Goal: Transaction & Acquisition: Purchase product/service

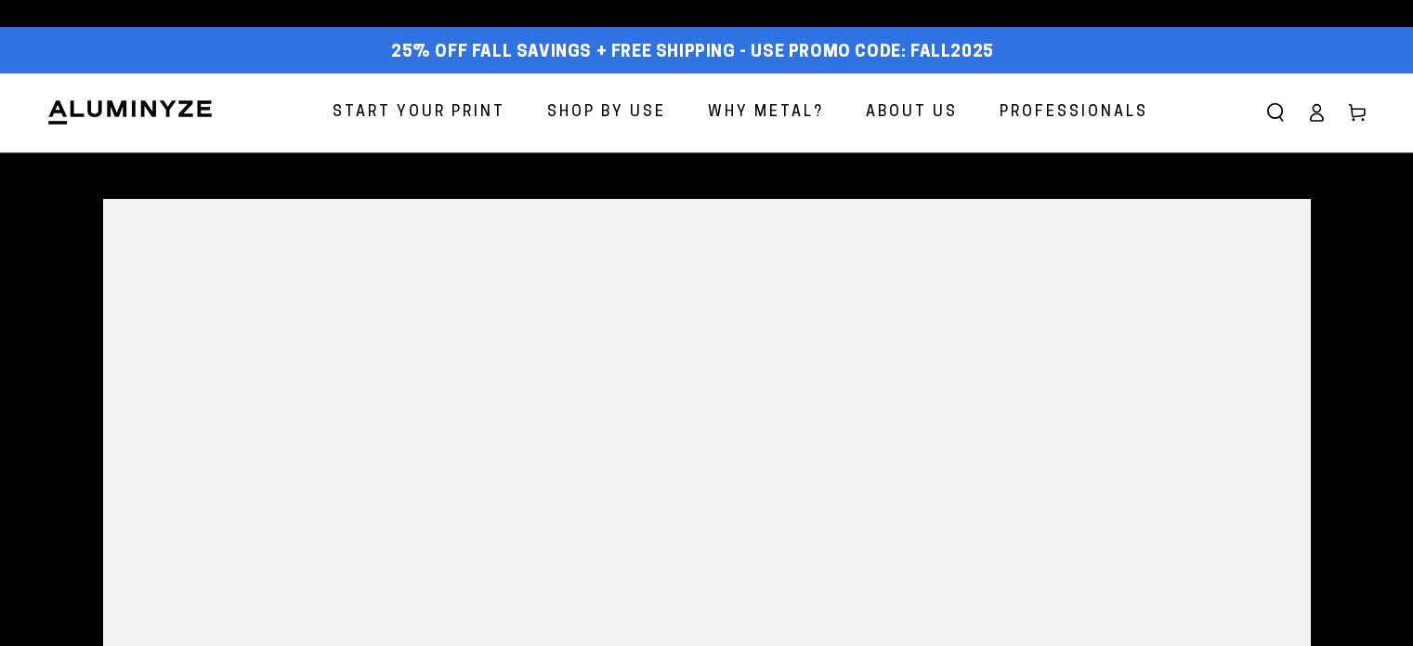
select select "**********"
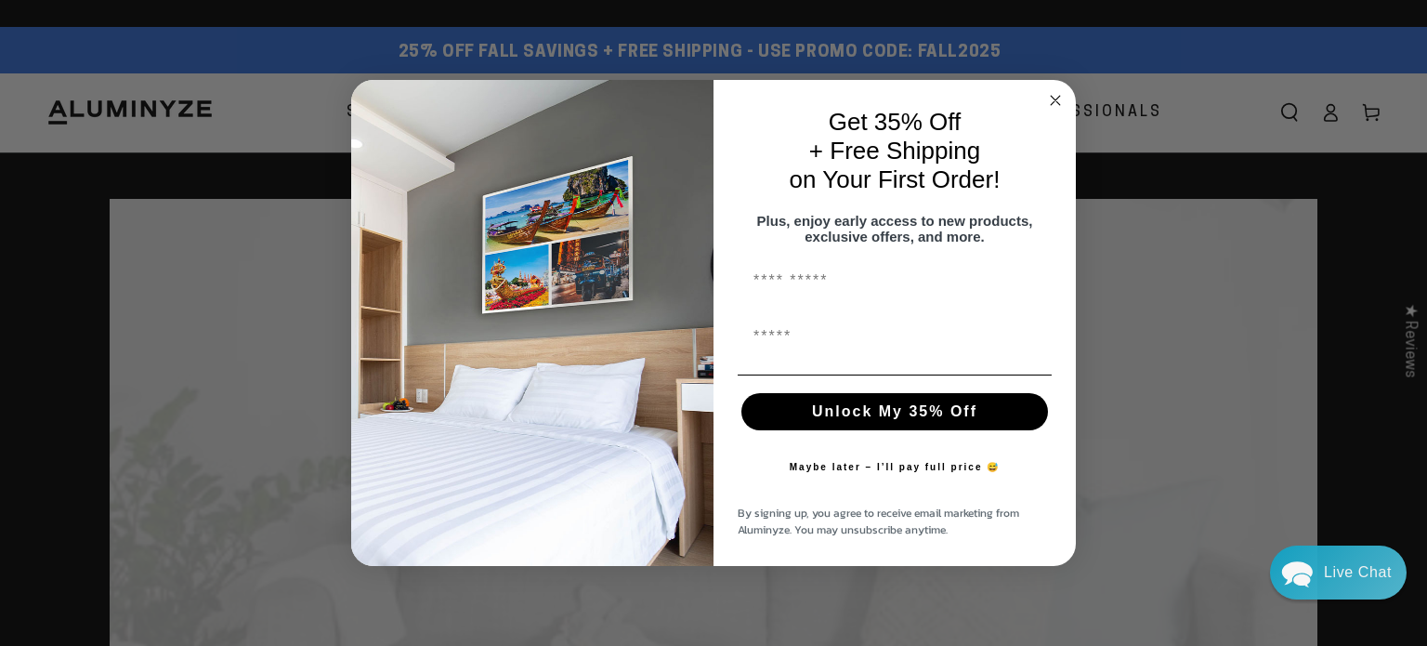
click at [791, 287] on input "First Name" at bounding box center [895, 281] width 314 height 37
type input "*********"
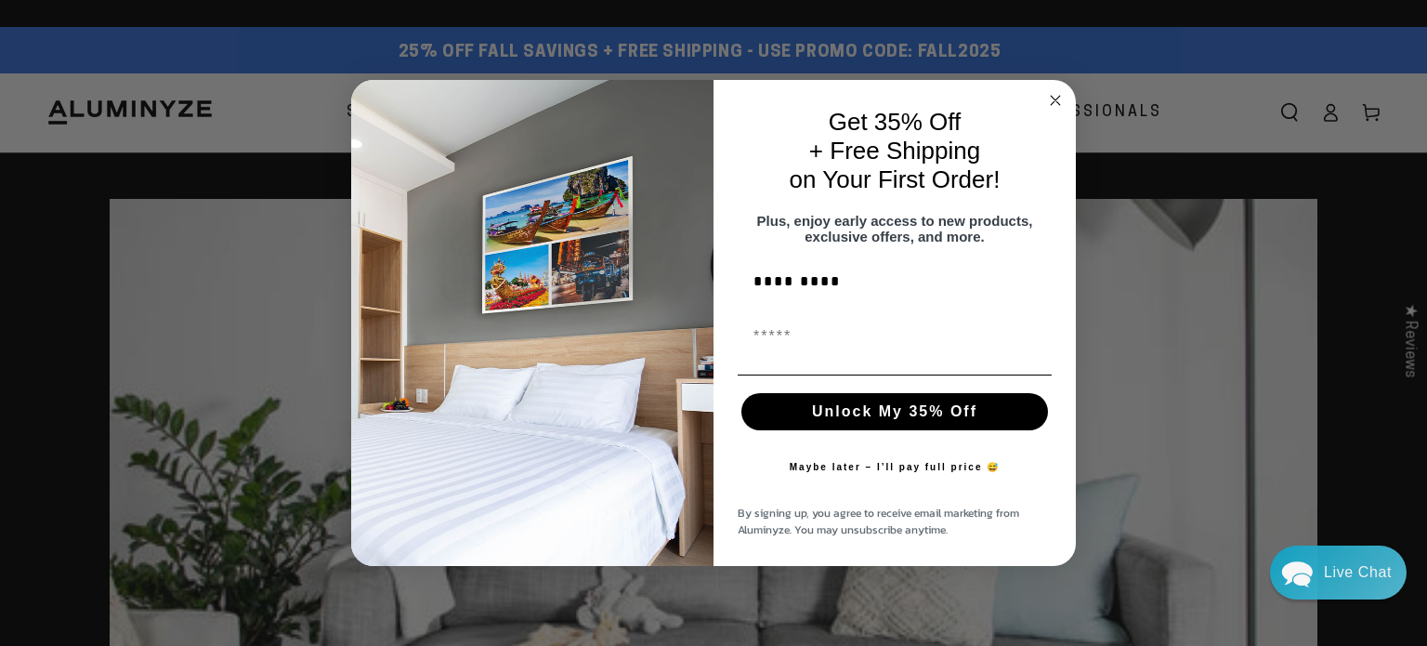
click at [815, 346] on input "First Name" at bounding box center [895, 337] width 314 height 37
type input "**********"
click at [860, 426] on button "Unlock My 35% Off" at bounding box center [894, 411] width 307 height 37
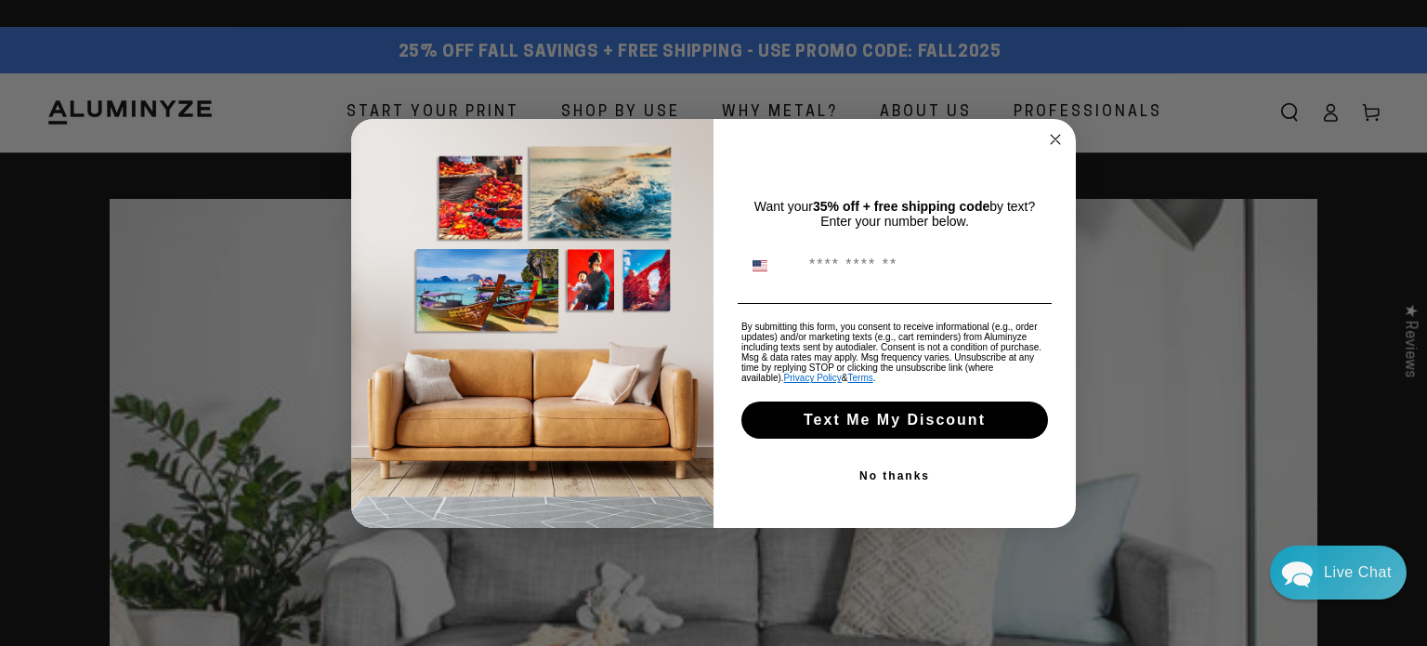
click at [898, 479] on button "No thanks" at bounding box center [895, 475] width 314 height 37
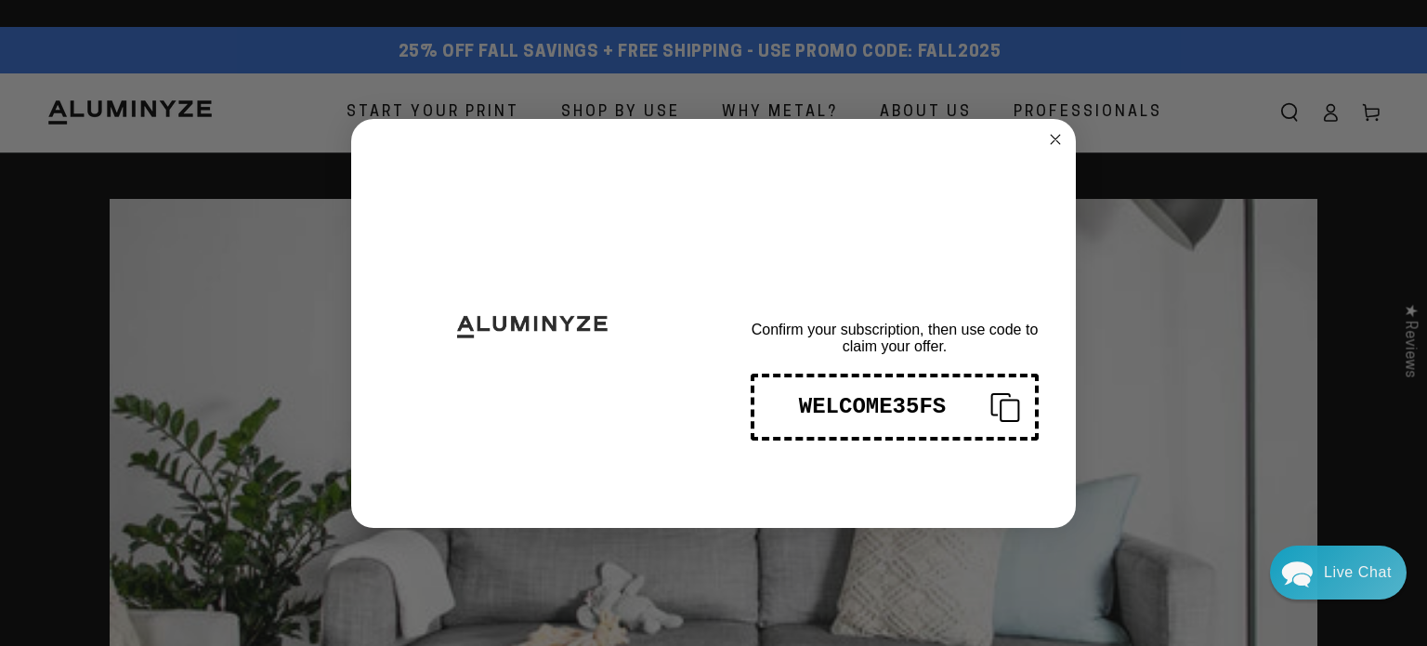
drag, startPoint x: 791, startPoint y: 402, endPoint x: 926, endPoint y: 404, distance: 135.7
click at [926, 404] on div "WELCOME35FS" at bounding box center [872, 406] width 206 height 25
click at [888, 407] on div "WELCOME35FS" at bounding box center [872, 406] width 206 height 25
click at [1012, 187] on div "THANKS FOR SIGNING UP! Confirm your subscription, then use code to claim your o…" at bounding box center [886, 324] width 344 height 372
click at [1055, 138] on icon "Close dialog" at bounding box center [1055, 139] width 9 height 9
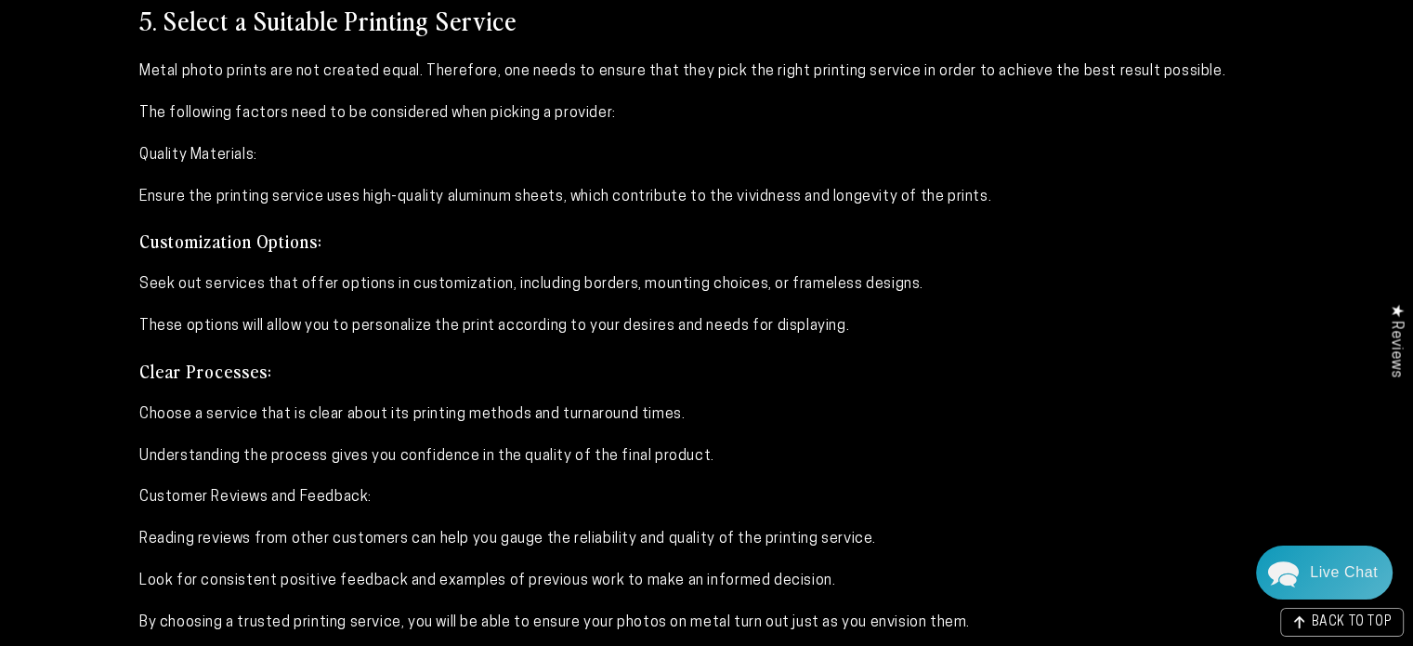
scroll to position [4367, 0]
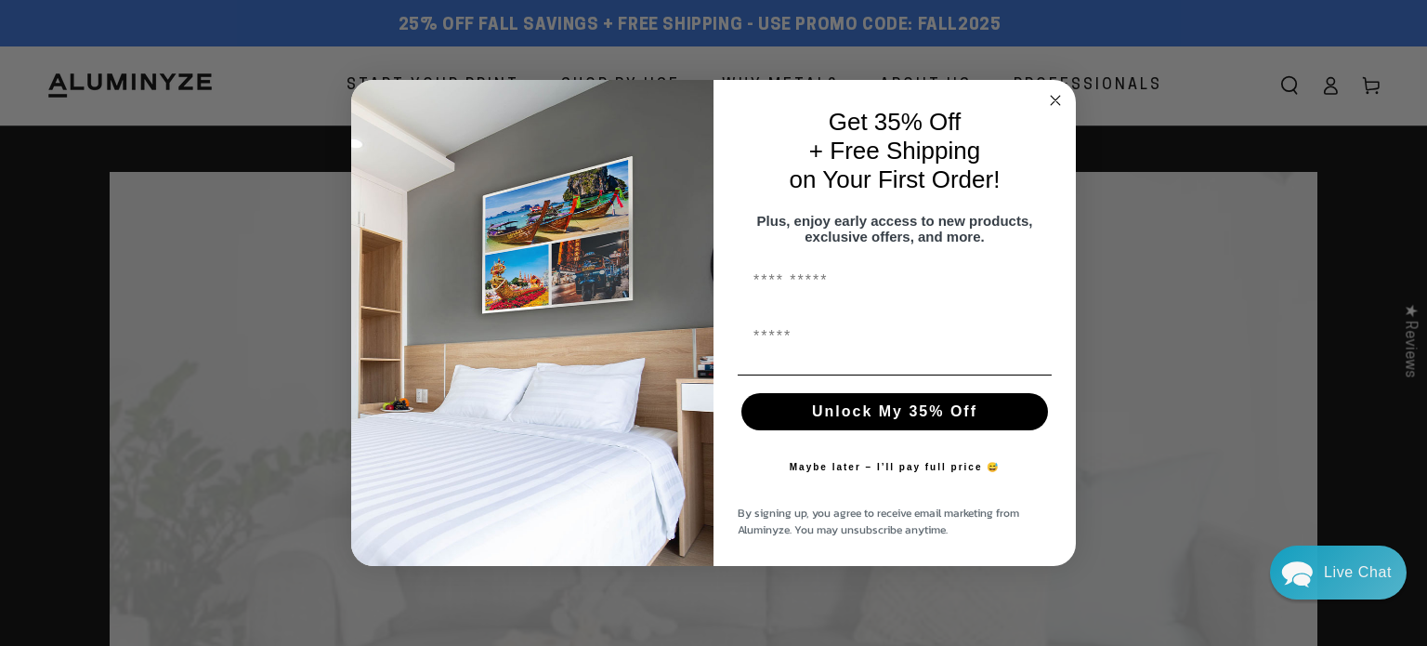
click at [1057, 98] on circle "Close dialog" at bounding box center [1055, 99] width 21 height 21
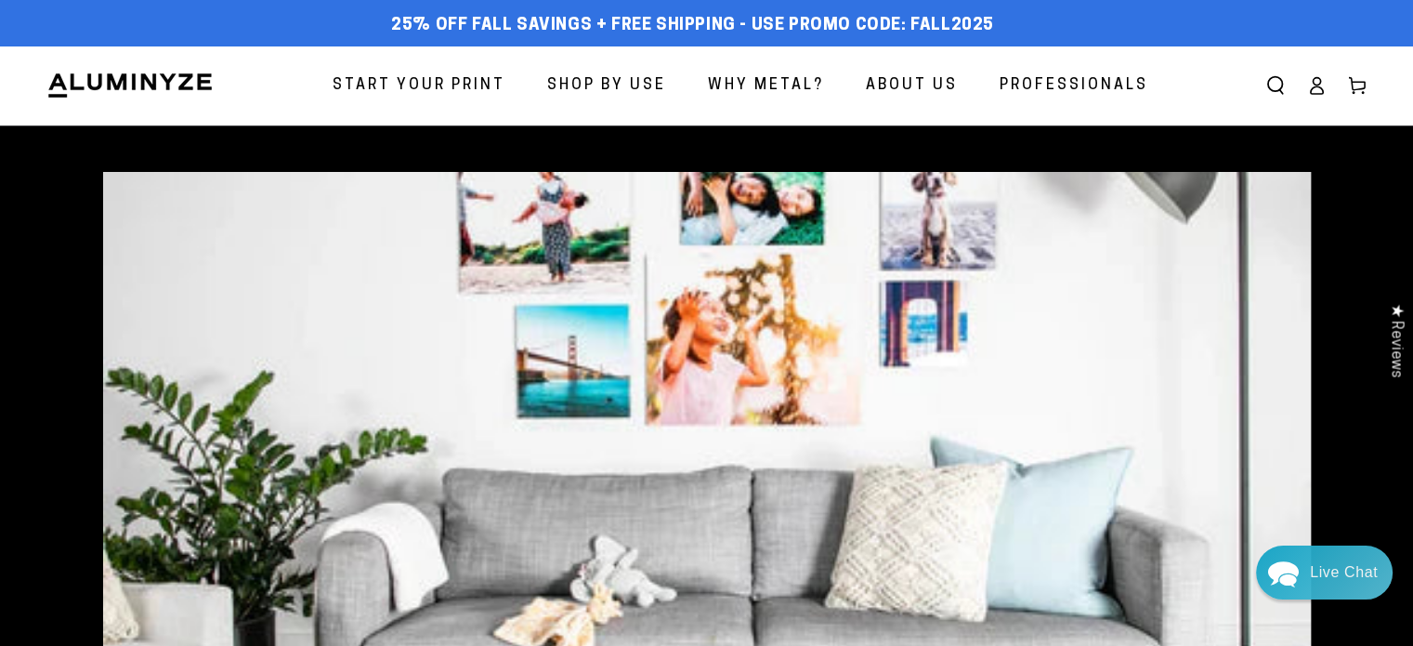
click at [421, 84] on span "Start Your Print" at bounding box center [419, 85] width 173 height 27
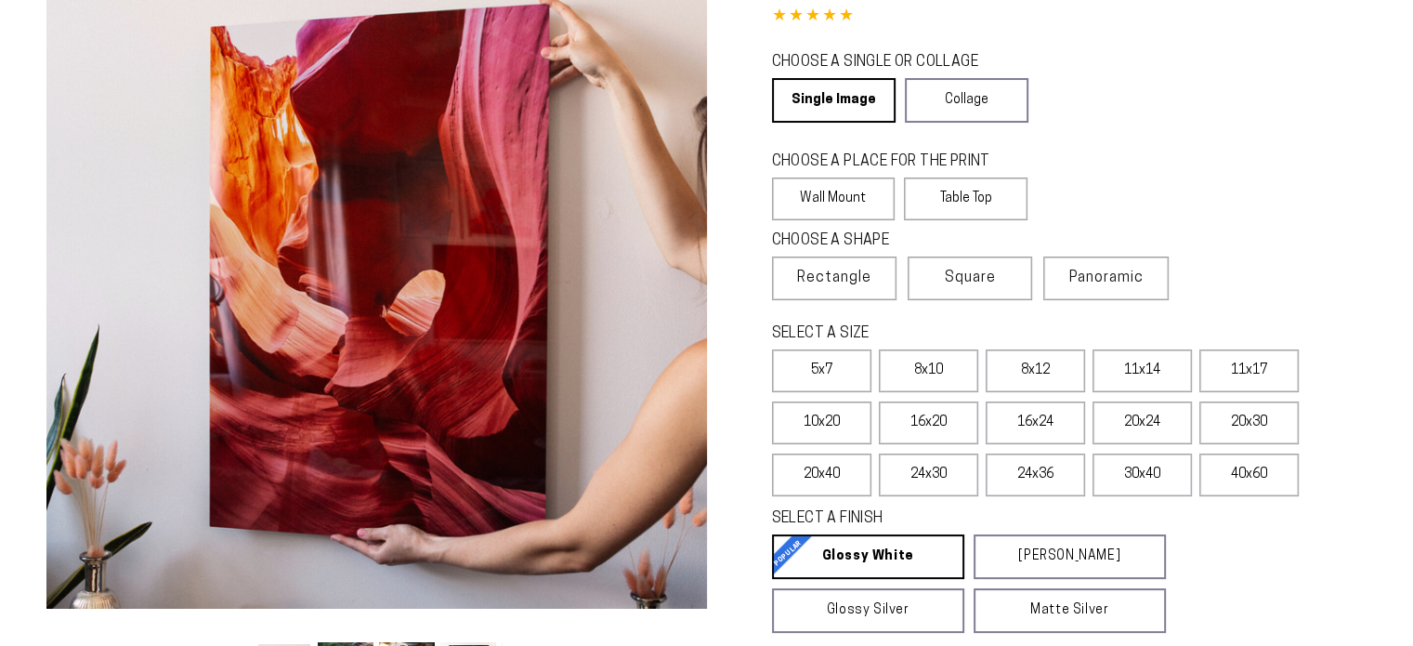
scroll to position [186, 0]
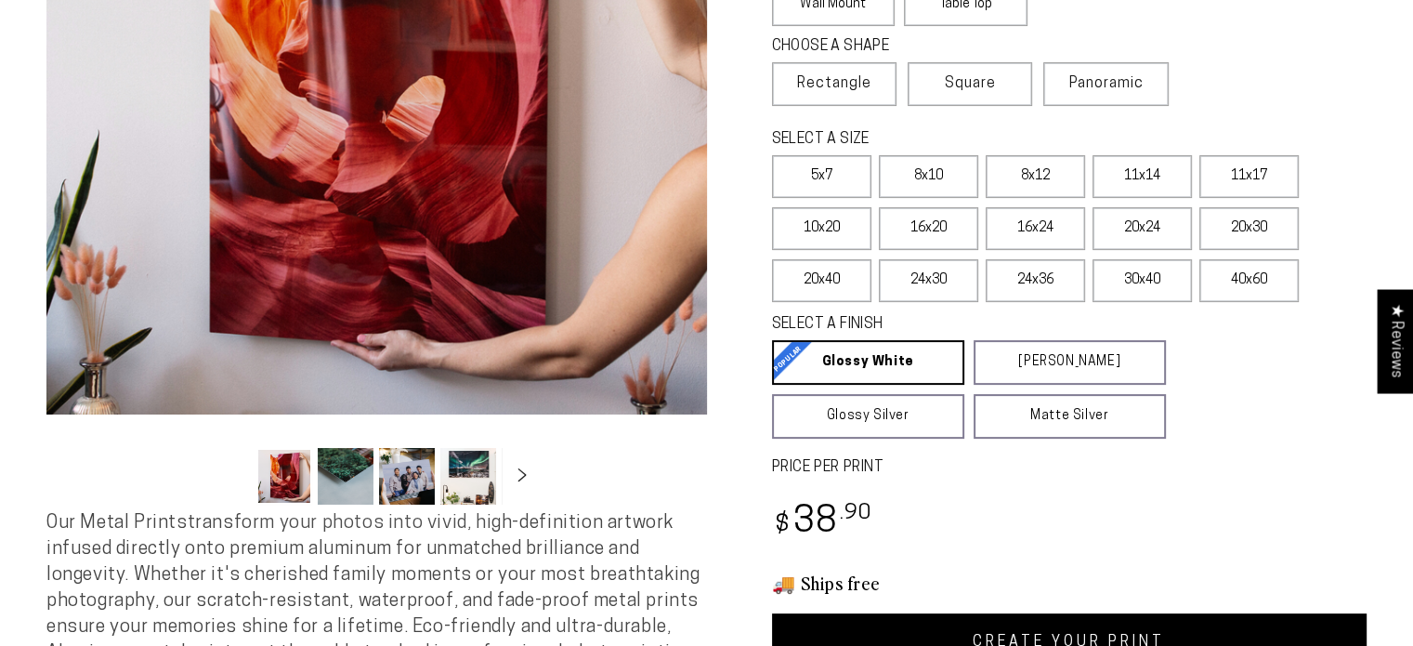
select select "**********"
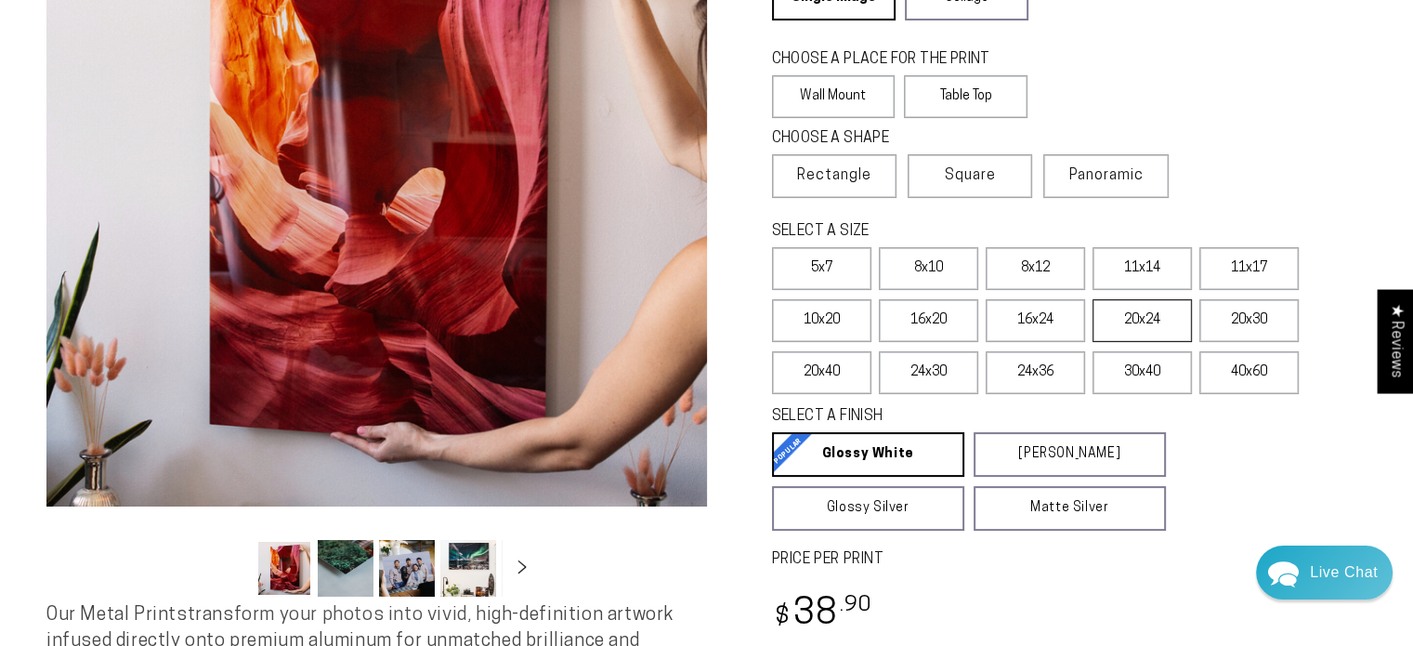
scroll to position [0, 0]
click at [1253, 324] on label "20x30" at bounding box center [1249, 320] width 99 height 43
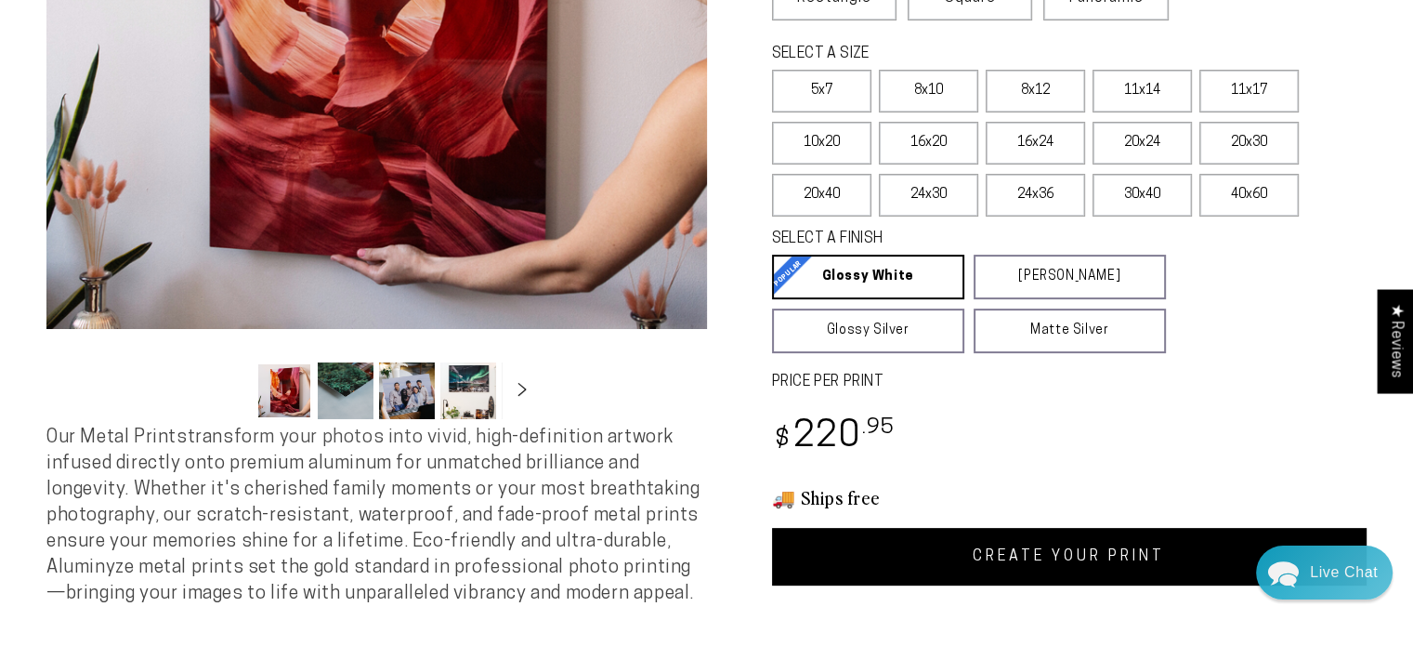
scroll to position [465, 0]
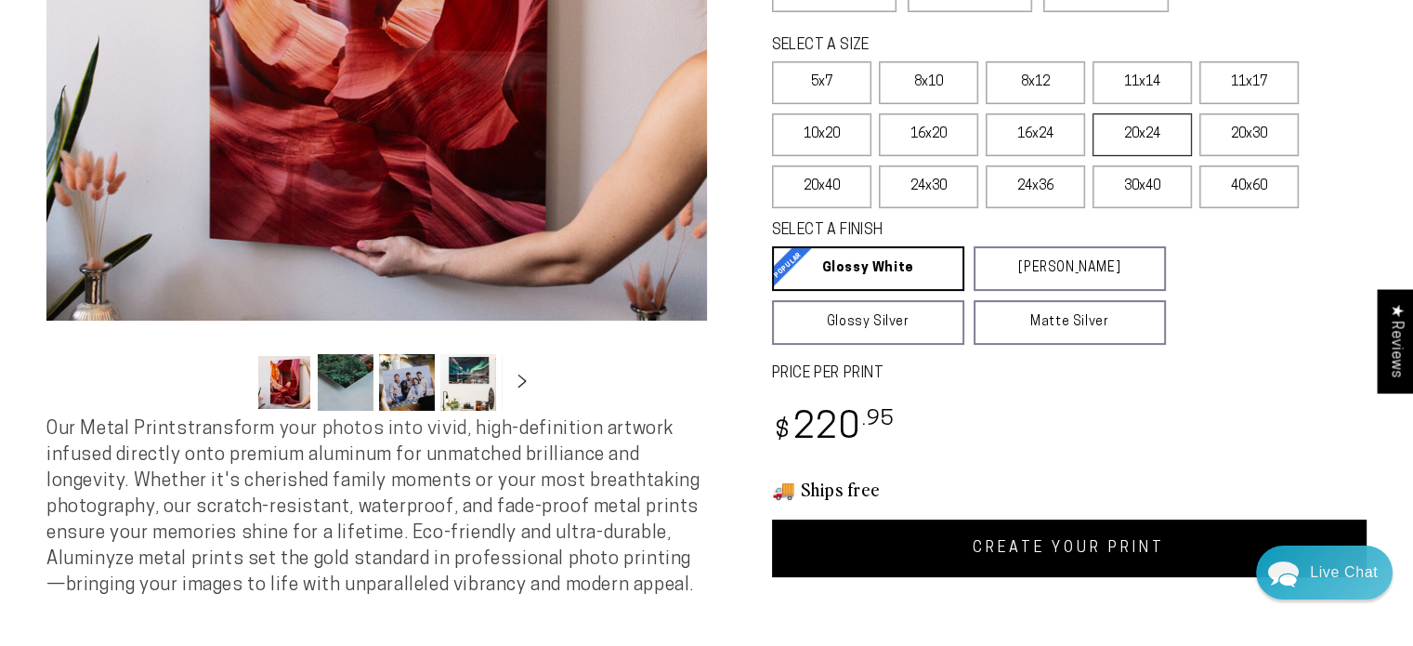
click at [1126, 129] on label "20x24" at bounding box center [1142, 134] width 99 height 43
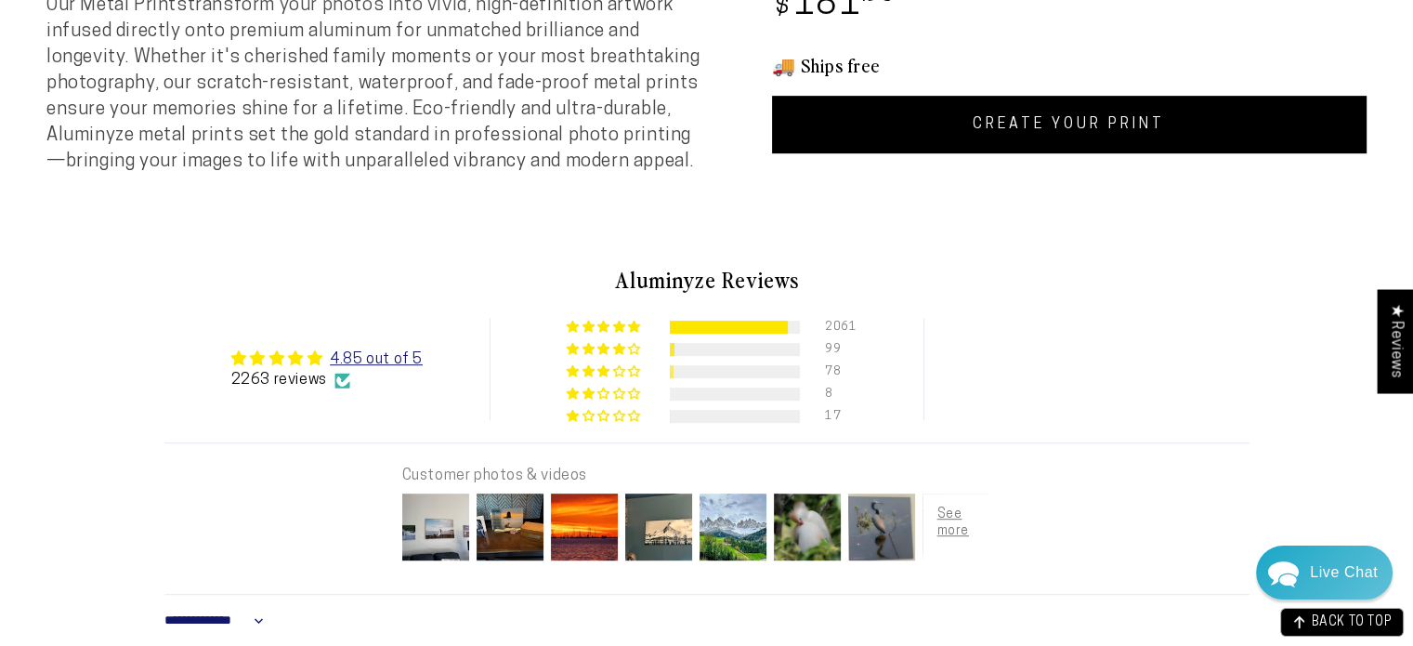
scroll to position [929, 0]
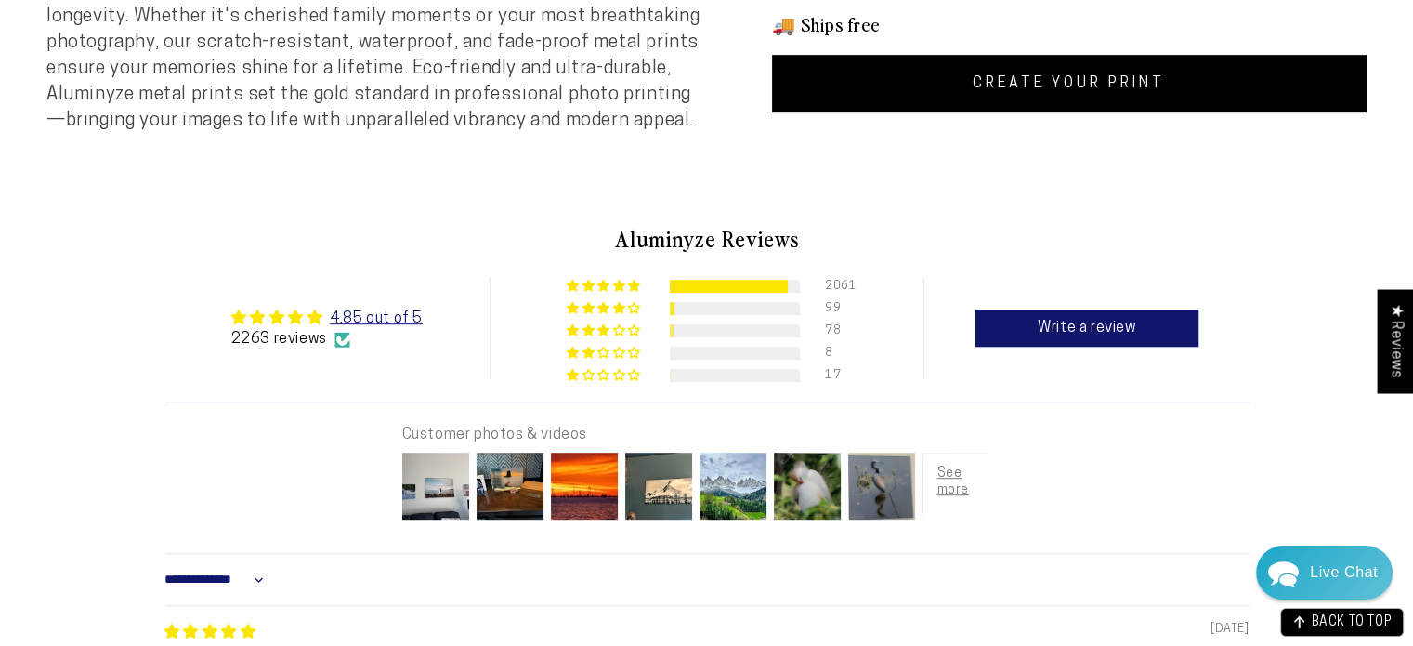
click at [1015, 97] on link "CREATE YOUR PRINT" at bounding box center [1070, 84] width 596 height 58
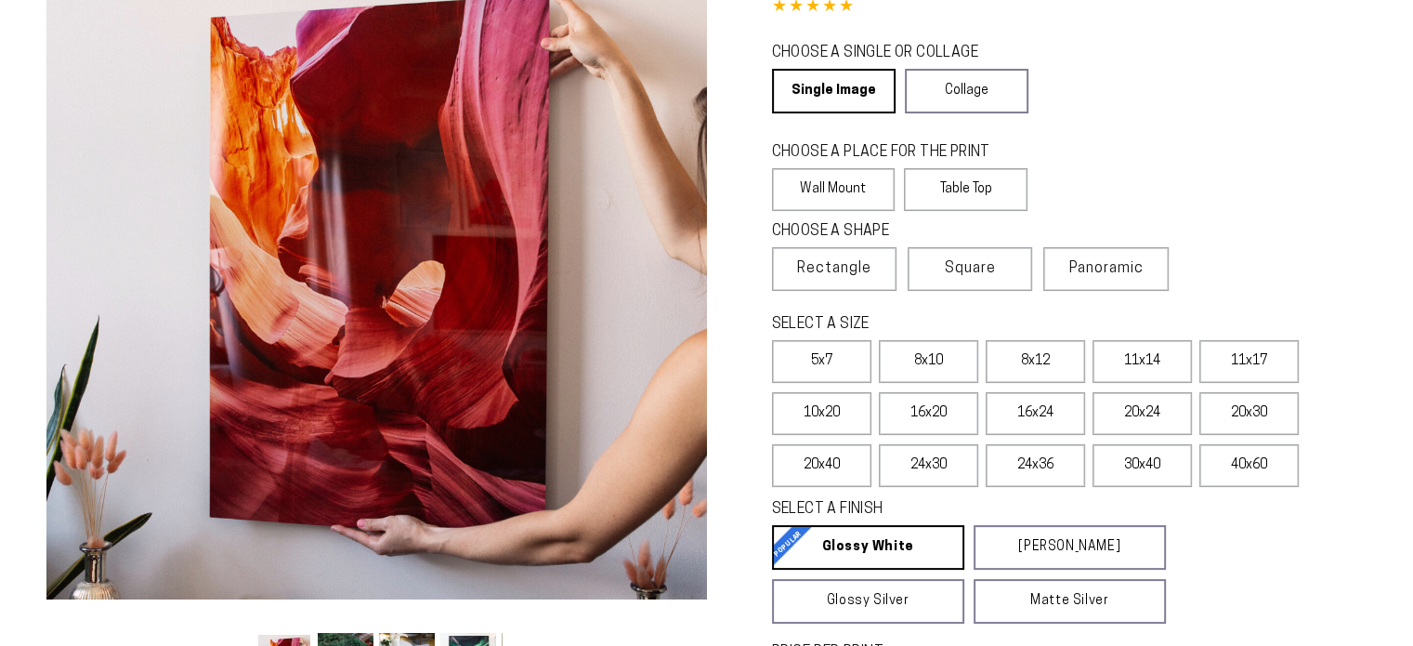
scroll to position [279, 0]
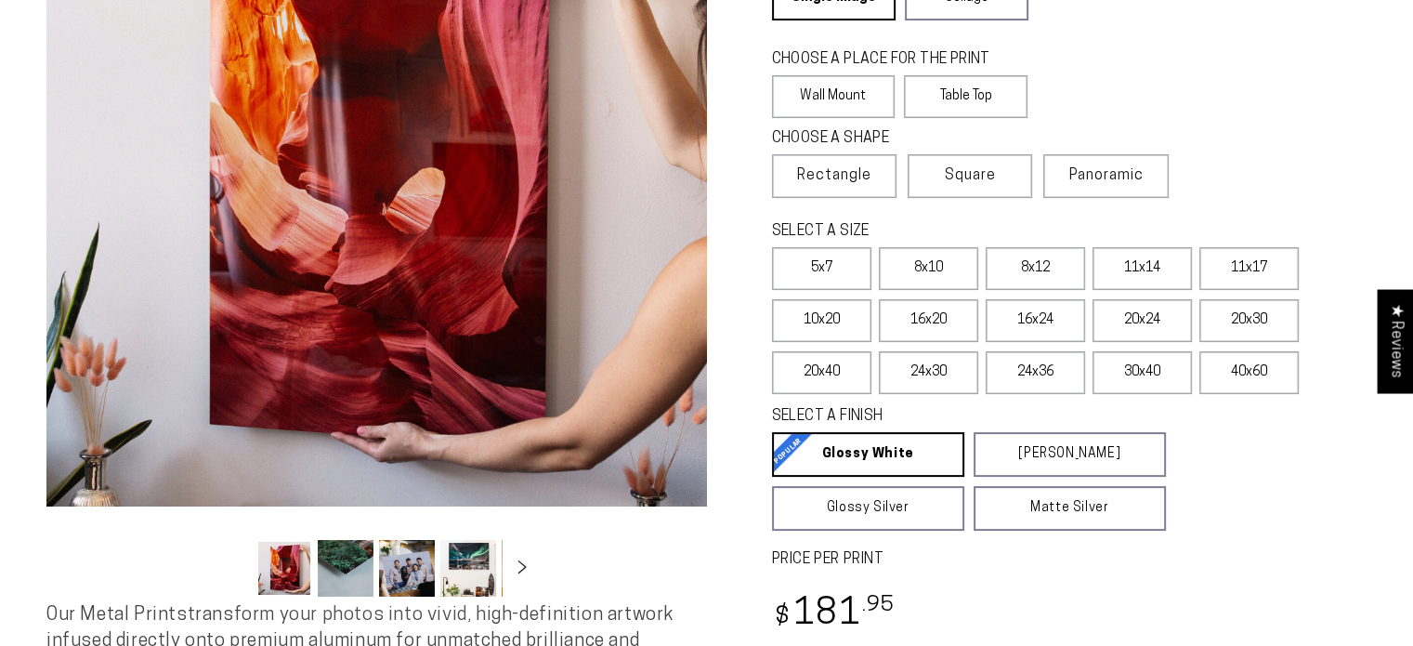
select select "**********"
click at [799, 374] on label "20x40" at bounding box center [821, 372] width 99 height 43
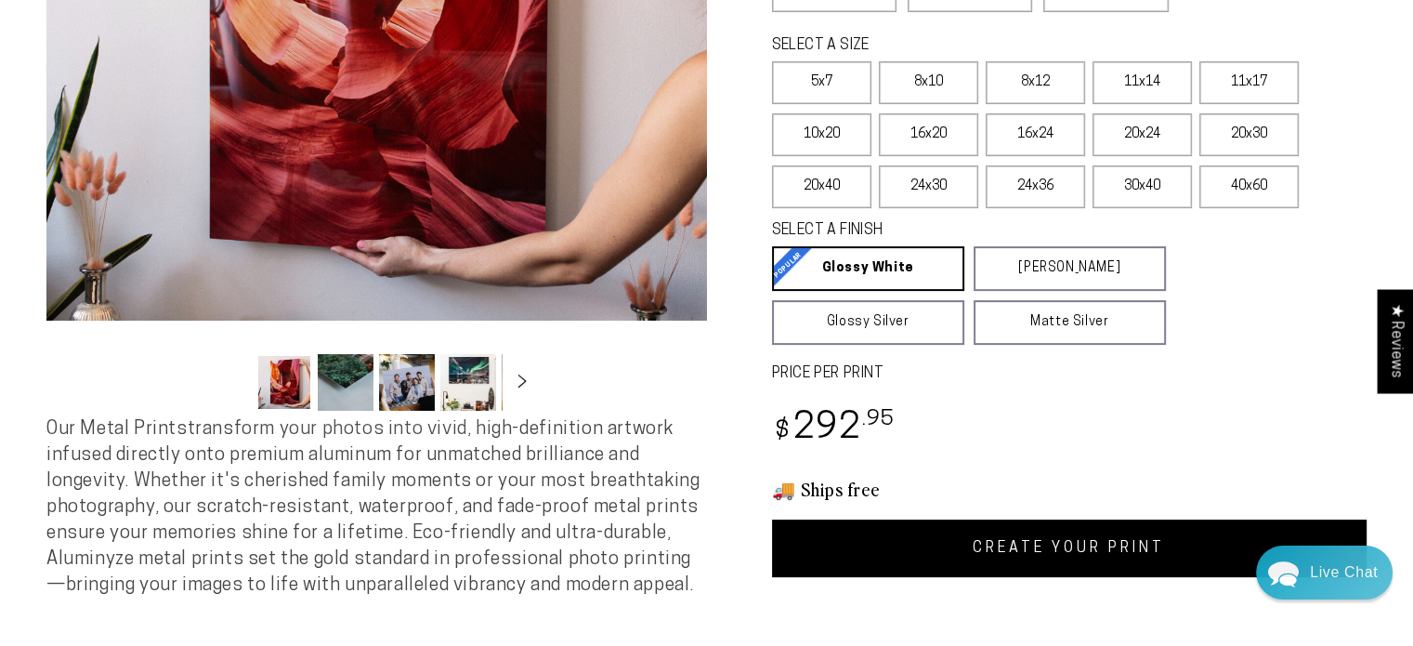
click at [1089, 538] on link "CREATE YOUR PRINT" at bounding box center [1070, 548] width 596 height 58
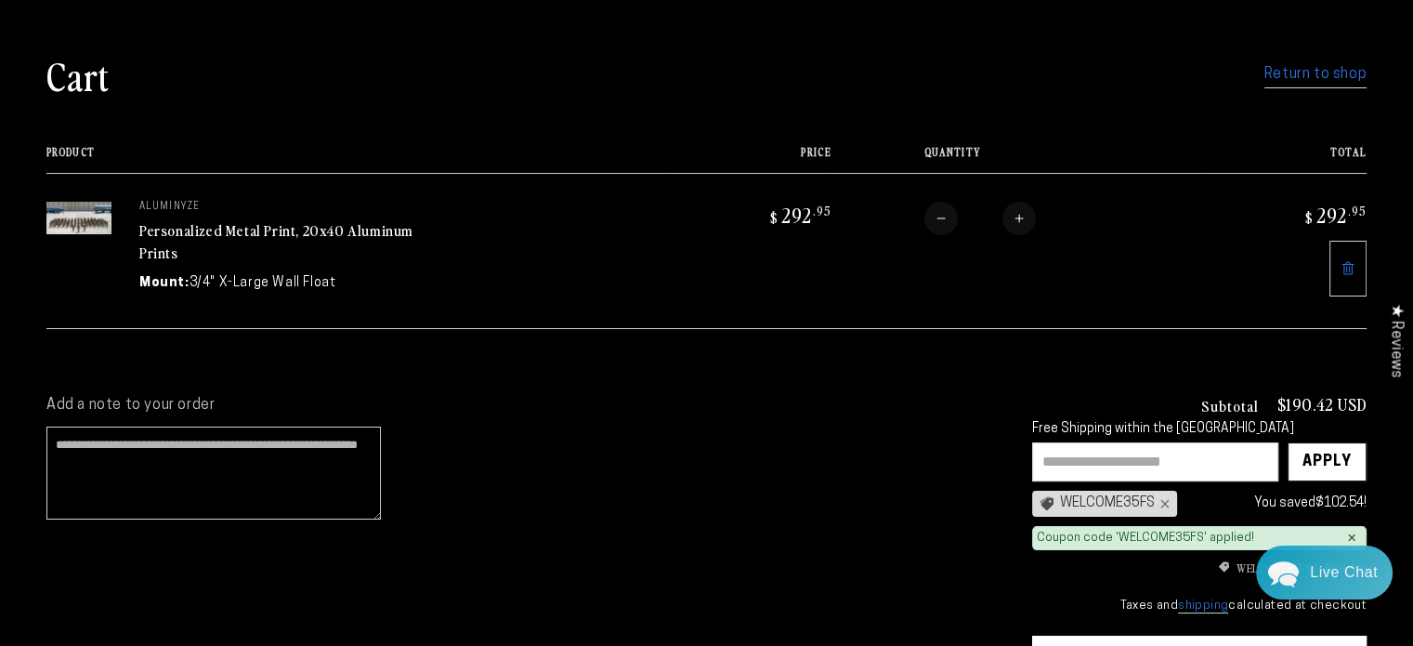
scroll to position [186, 0]
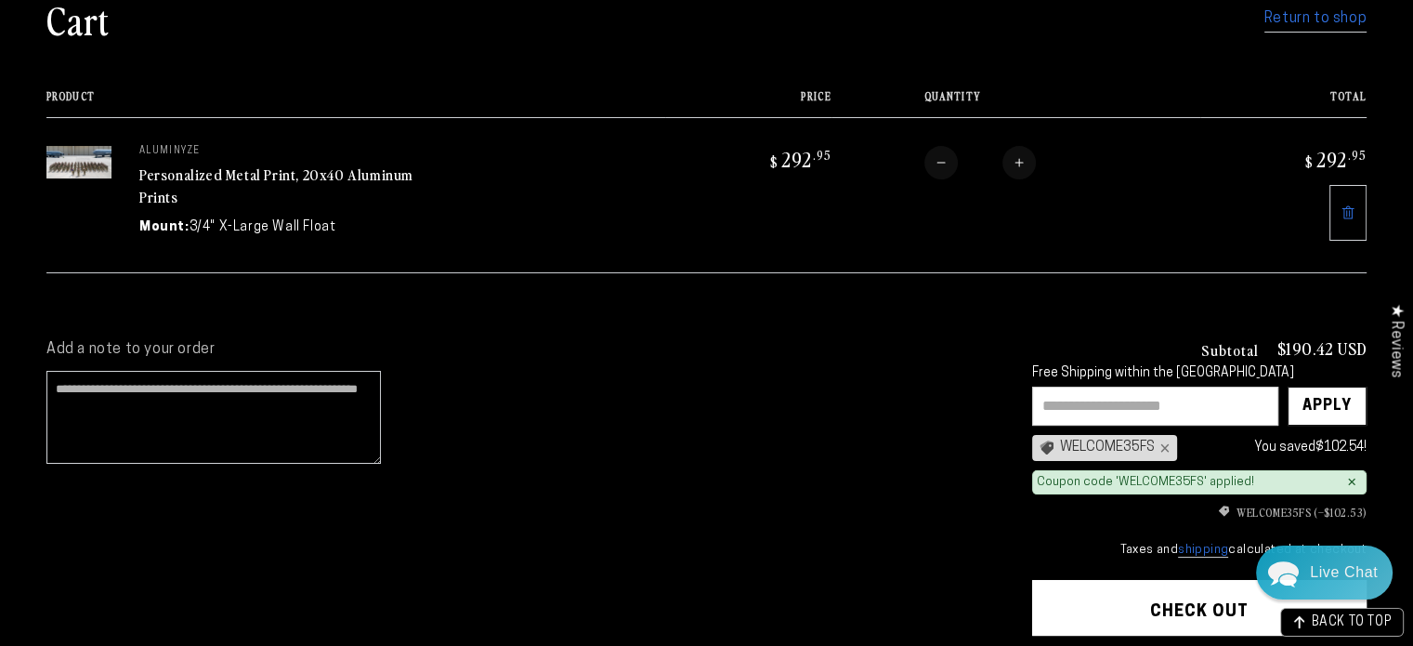
click at [1057, 392] on input "text" at bounding box center [1155, 406] width 246 height 39
click at [1096, 446] on div "WELCOME35FS ×" at bounding box center [1104, 448] width 145 height 26
click at [1071, 441] on div "WELCOME35FS ×" at bounding box center [1104, 448] width 145 height 26
click at [1328, 394] on div "Apply" at bounding box center [1327, 405] width 49 height 37
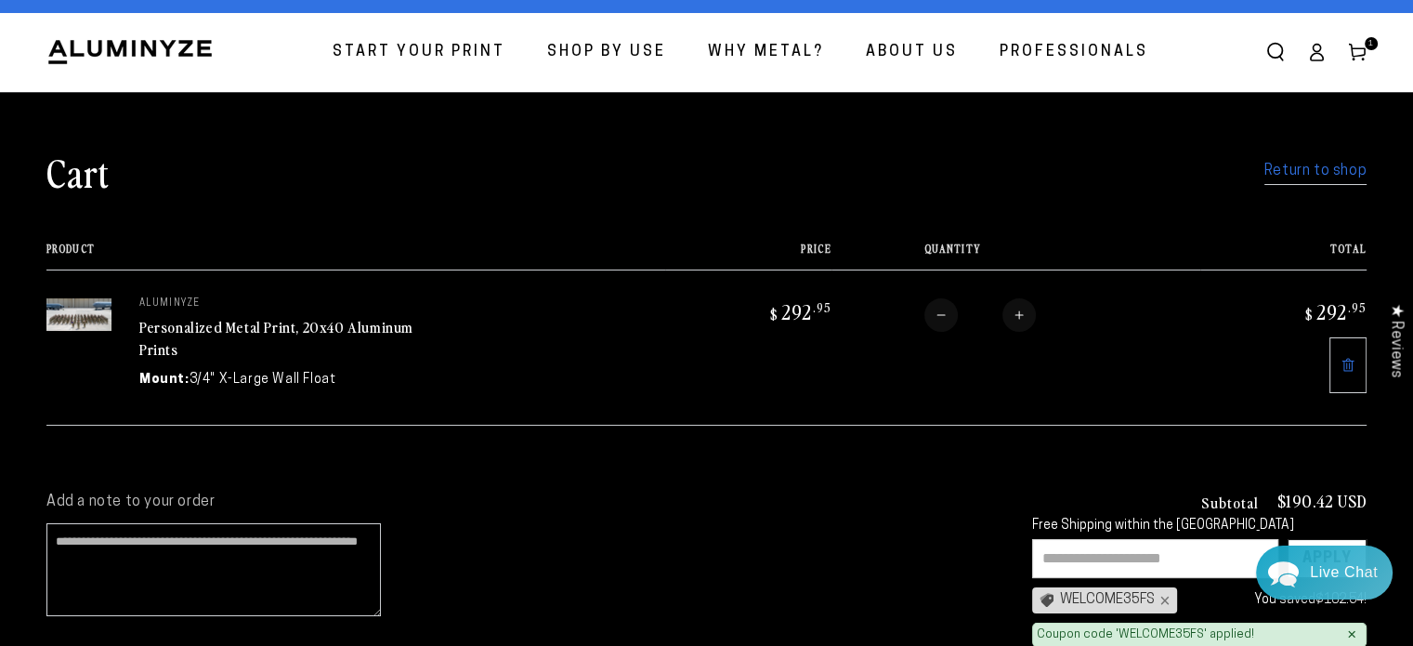
scroll to position [0, 0]
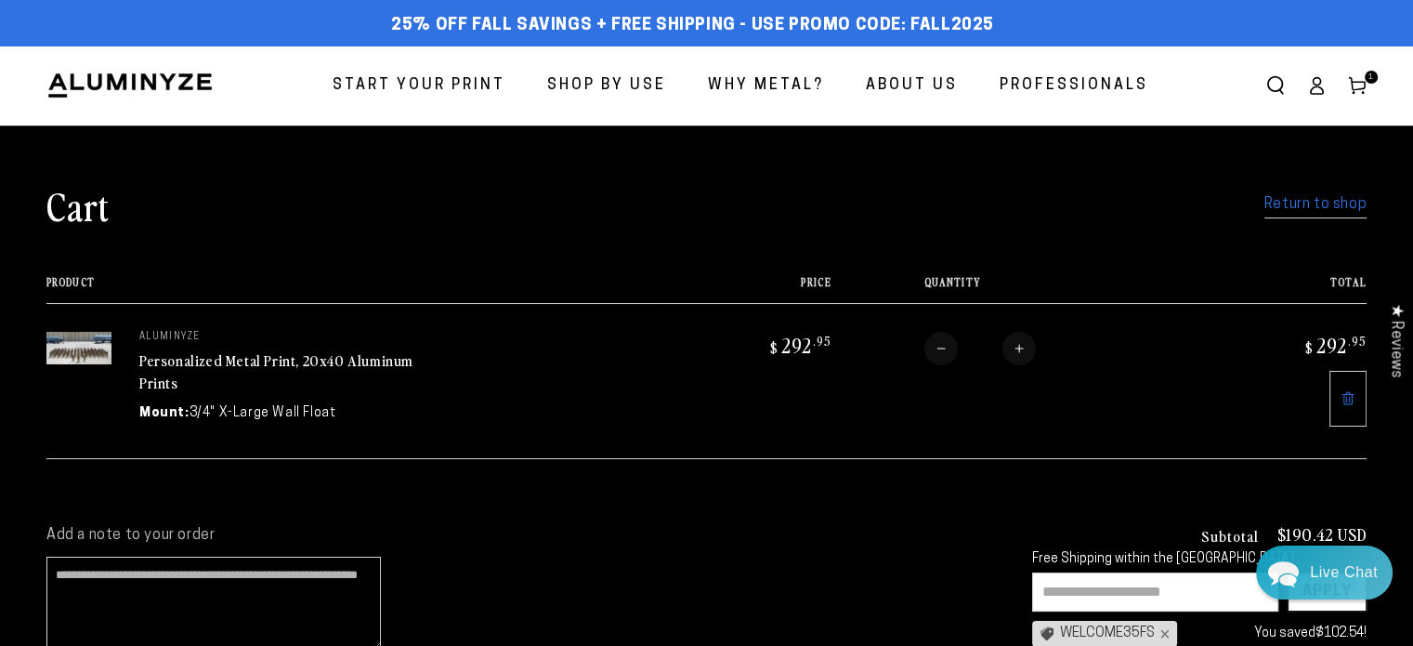
click at [203, 363] on link "Personalized Metal Print, 20x40 Aluminum Prints" at bounding box center [276, 371] width 274 height 45
click at [328, 364] on link "Personalized Metal Print, 20x40 Aluminum Prints" at bounding box center [276, 371] width 274 height 45
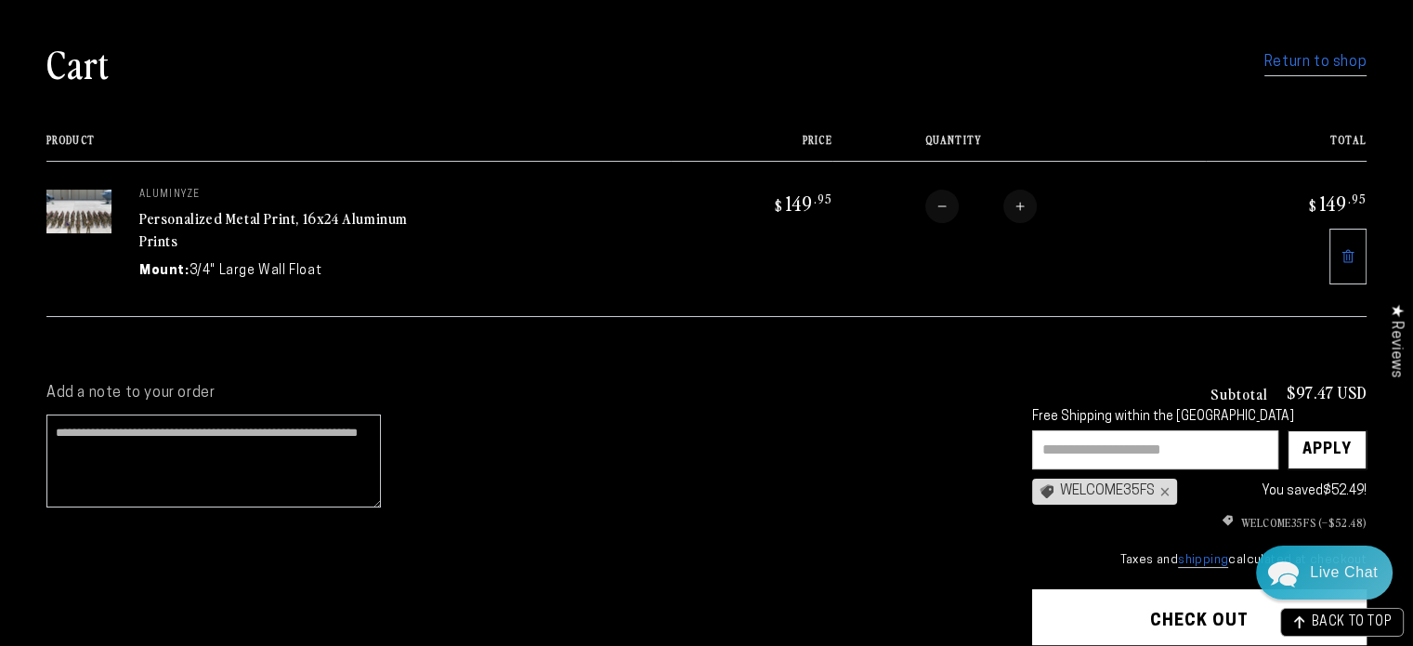
scroll to position [93, 0]
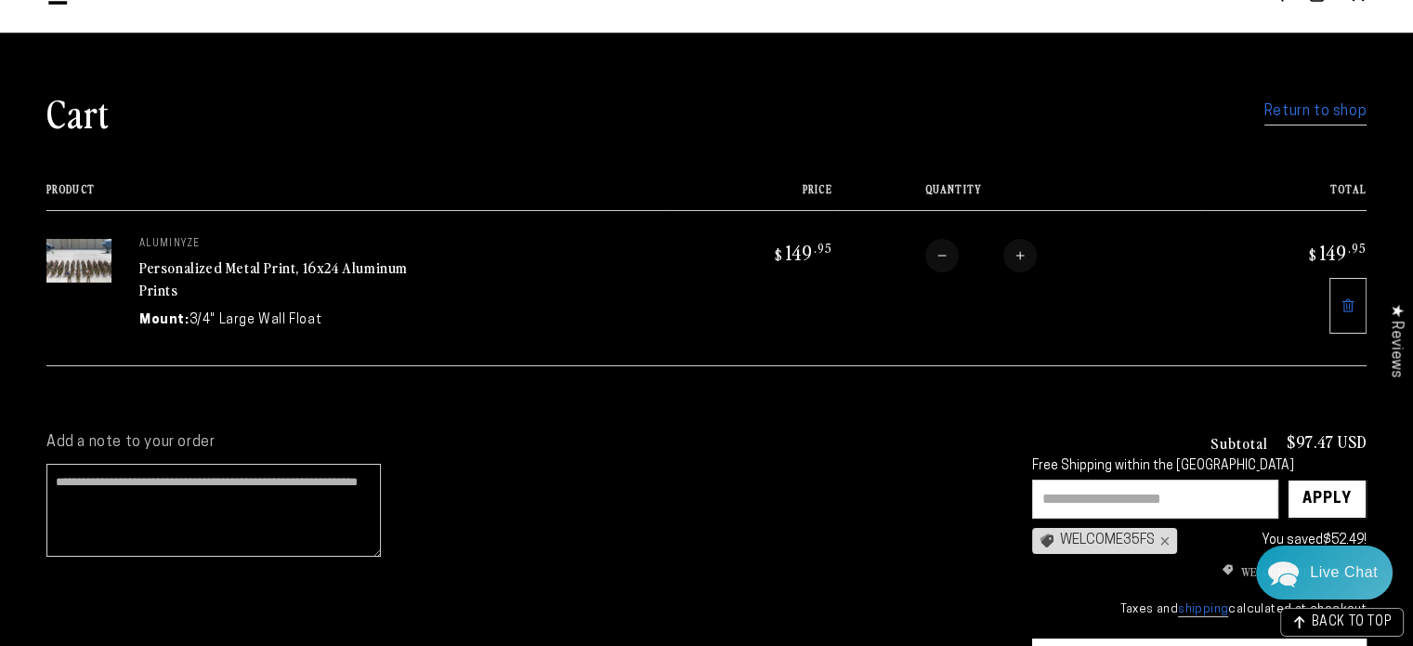
click at [213, 270] on link "Personalized Metal Print, 16x24 Aluminum Prints" at bounding box center [273, 278] width 269 height 45
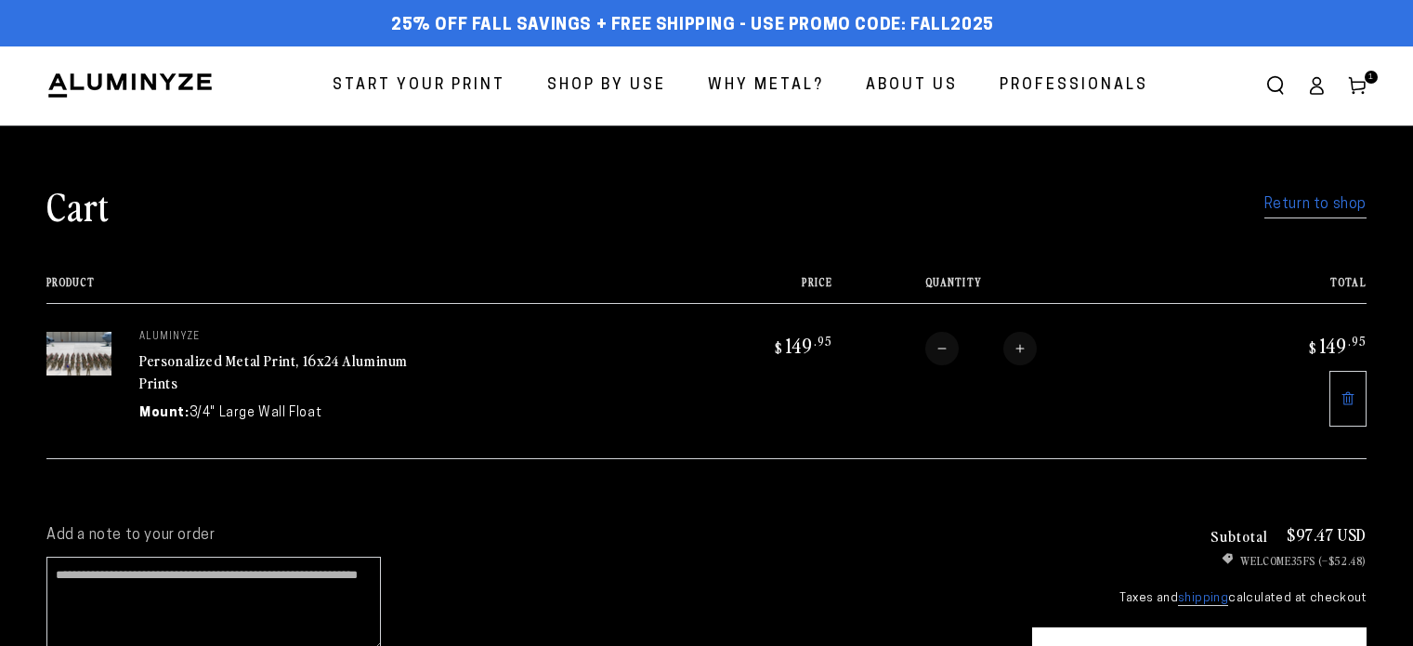
scroll to position [93, 0]
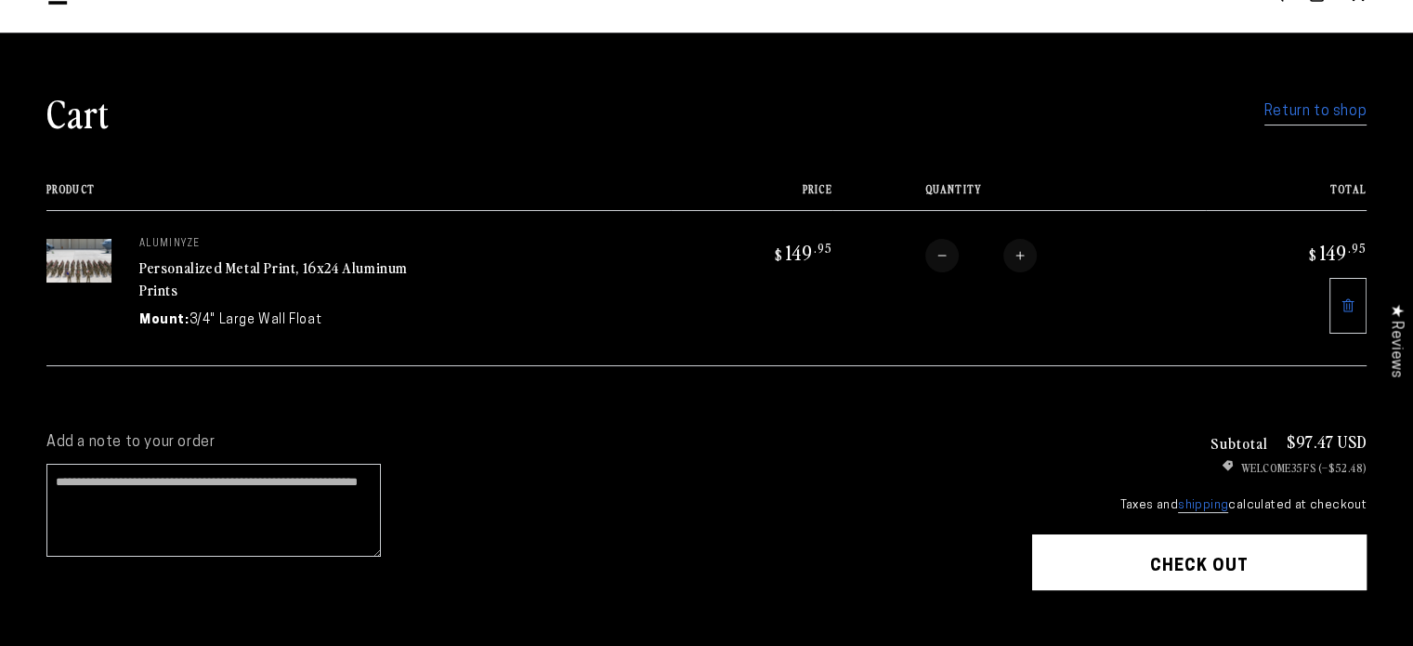
click at [1343, 295] on link at bounding box center [1348, 306] width 37 height 56
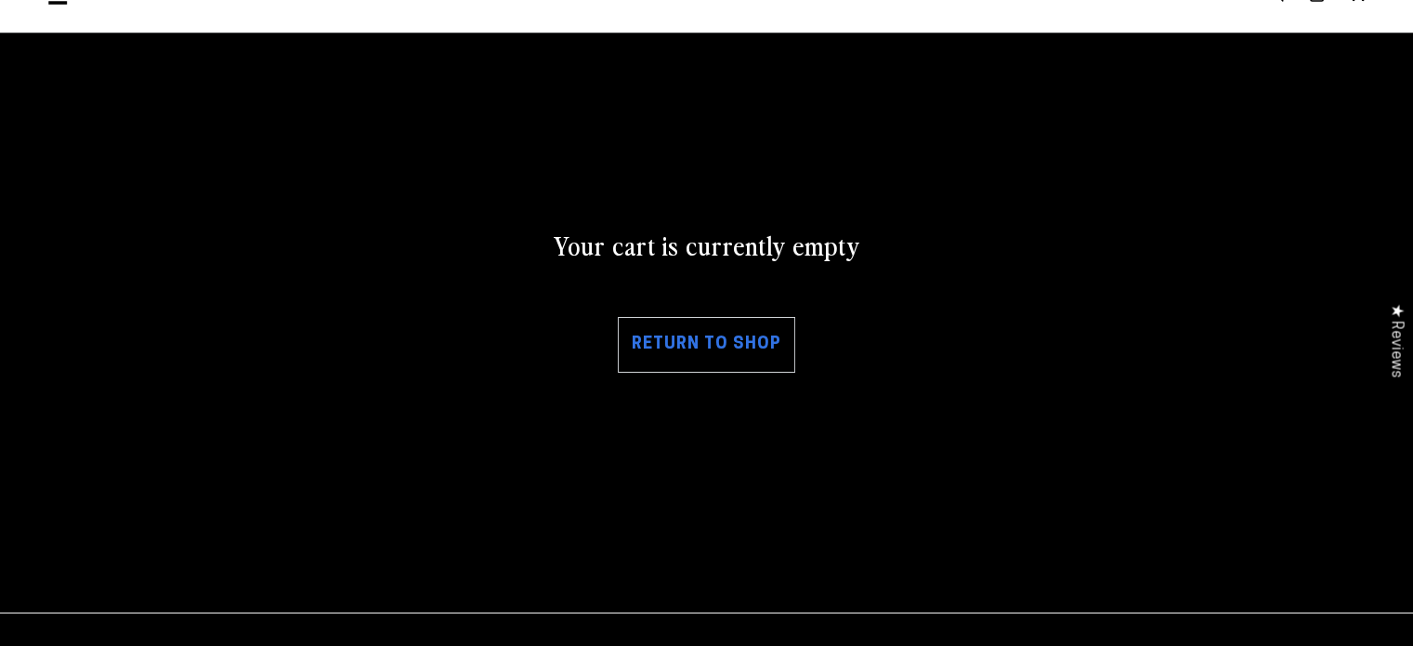
click at [730, 352] on link "Return to shop" at bounding box center [706, 345] width 177 height 56
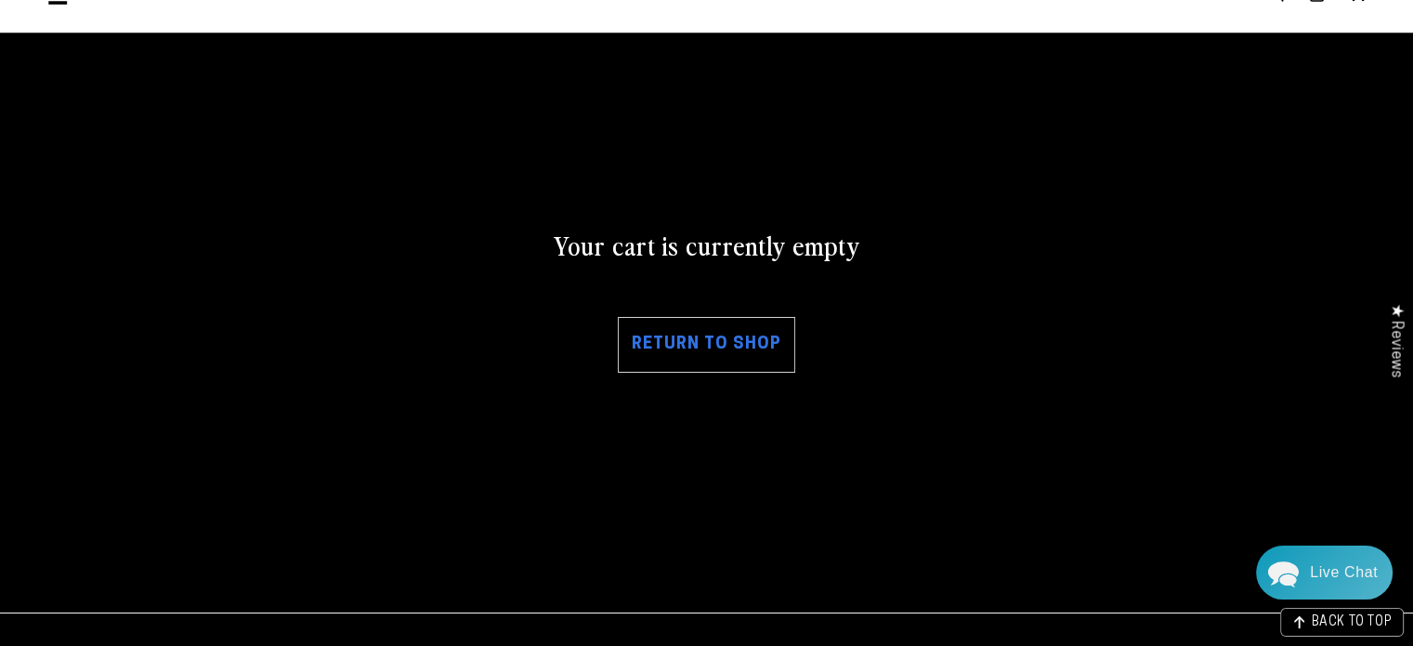
scroll to position [0, 0]
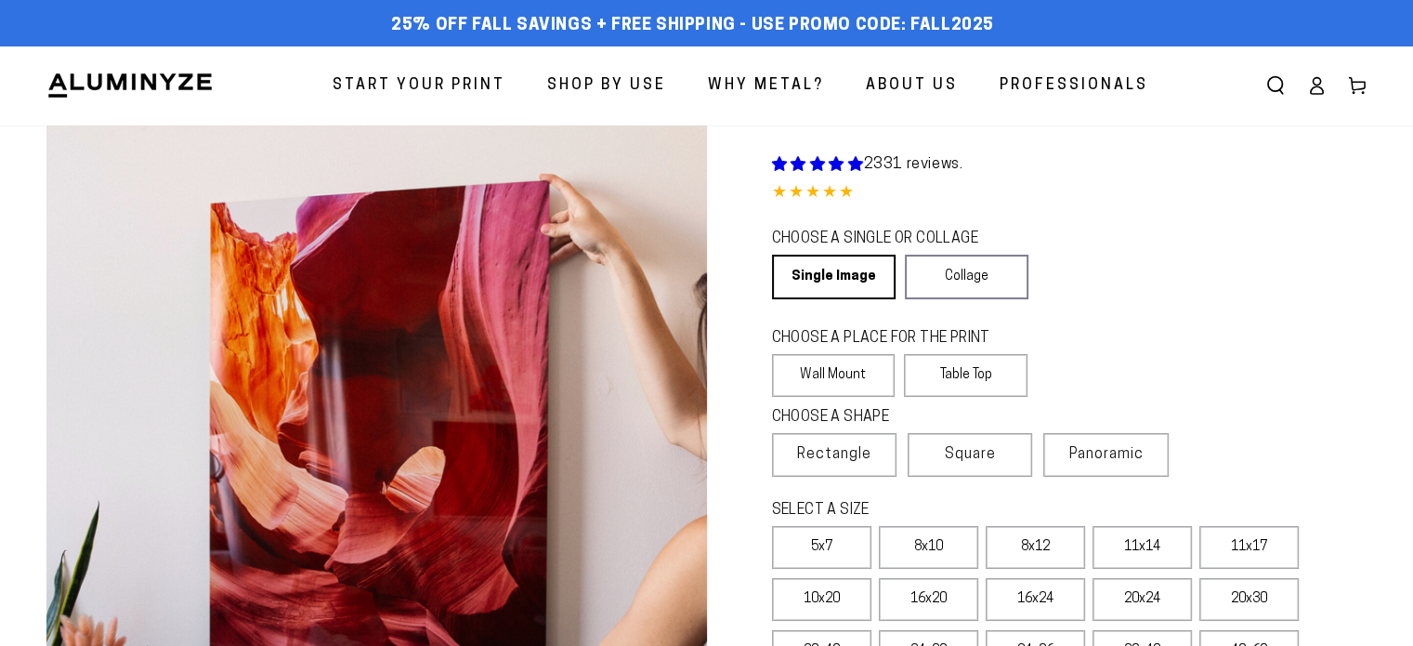
select select "**********"
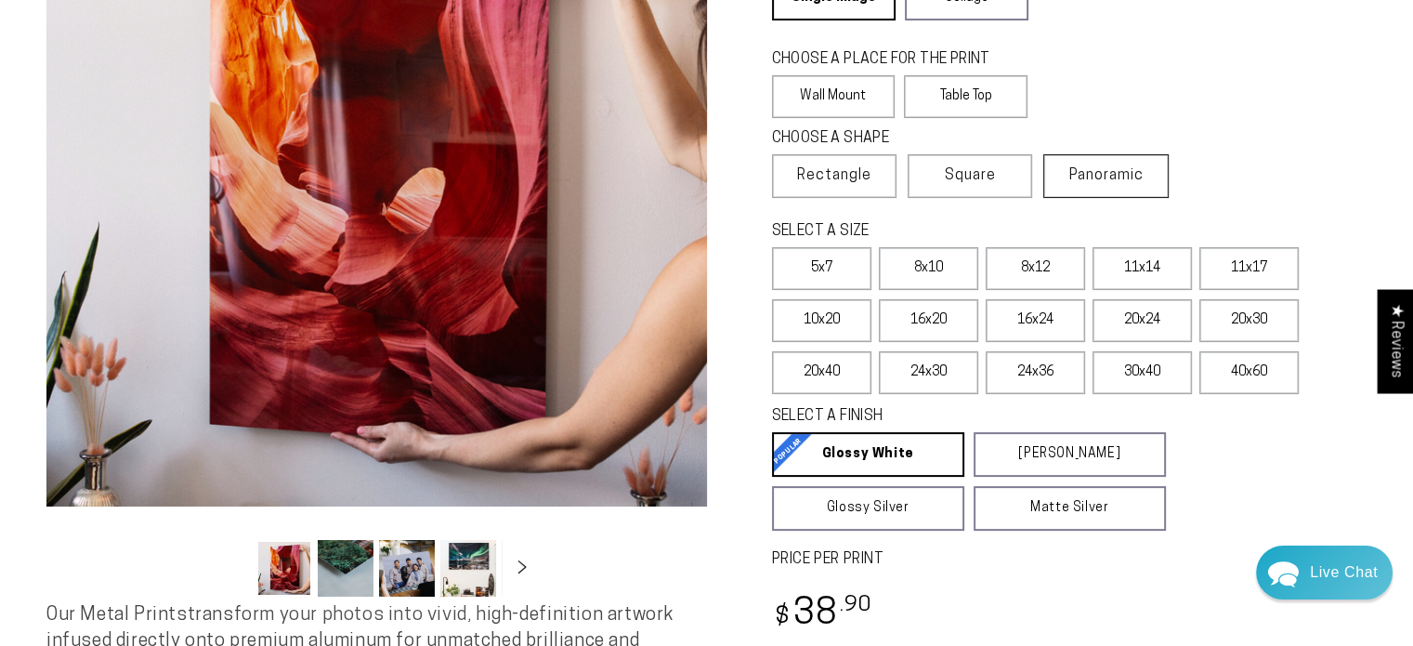
click at [1084, 172] on span "Panoramic" at bounding box center [1106, 175] width 74 height 15
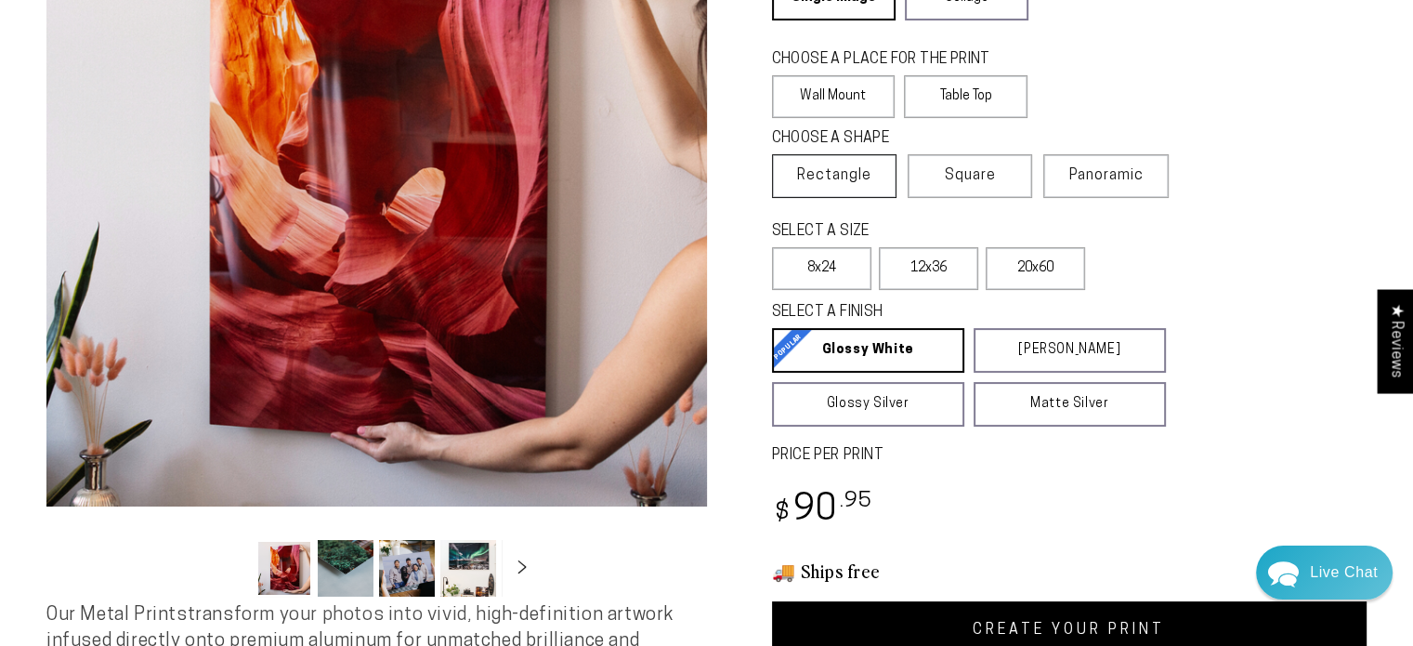
click at [822, 164] on span "Rectangle" at bounding box center [834, 175] width 74 height 22
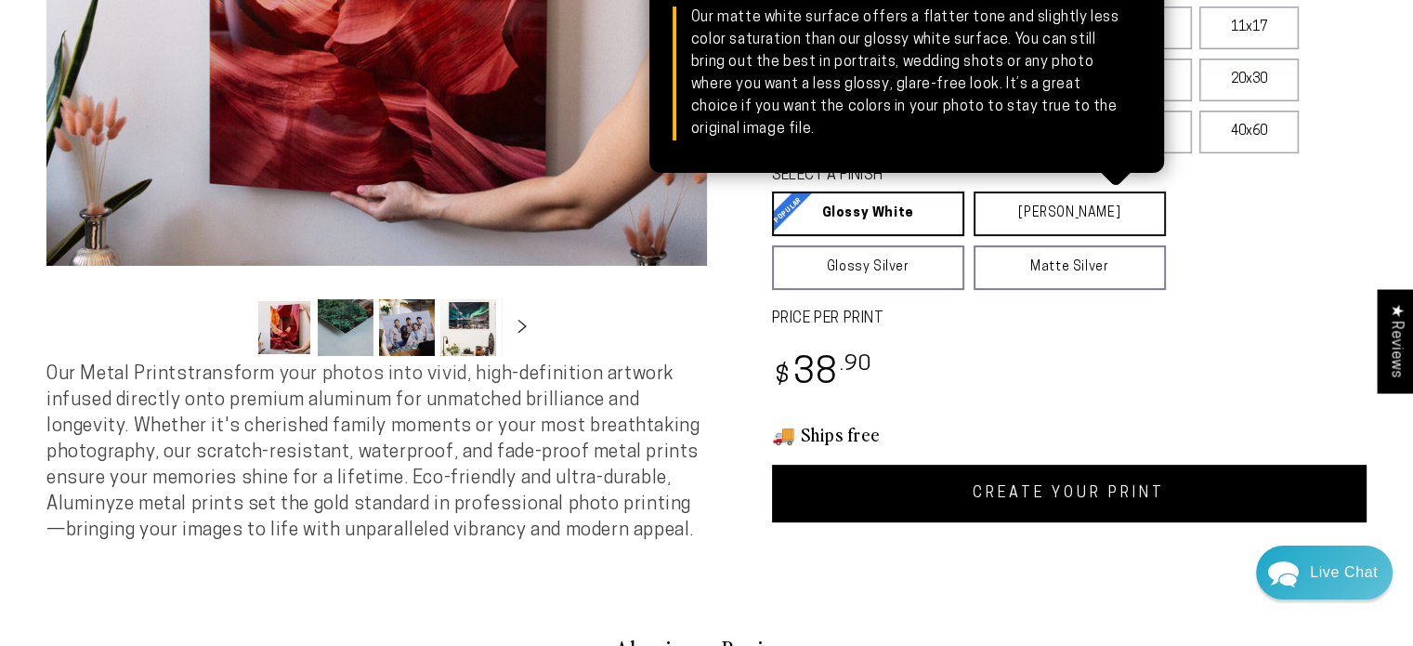
scroll to position [650, 0]
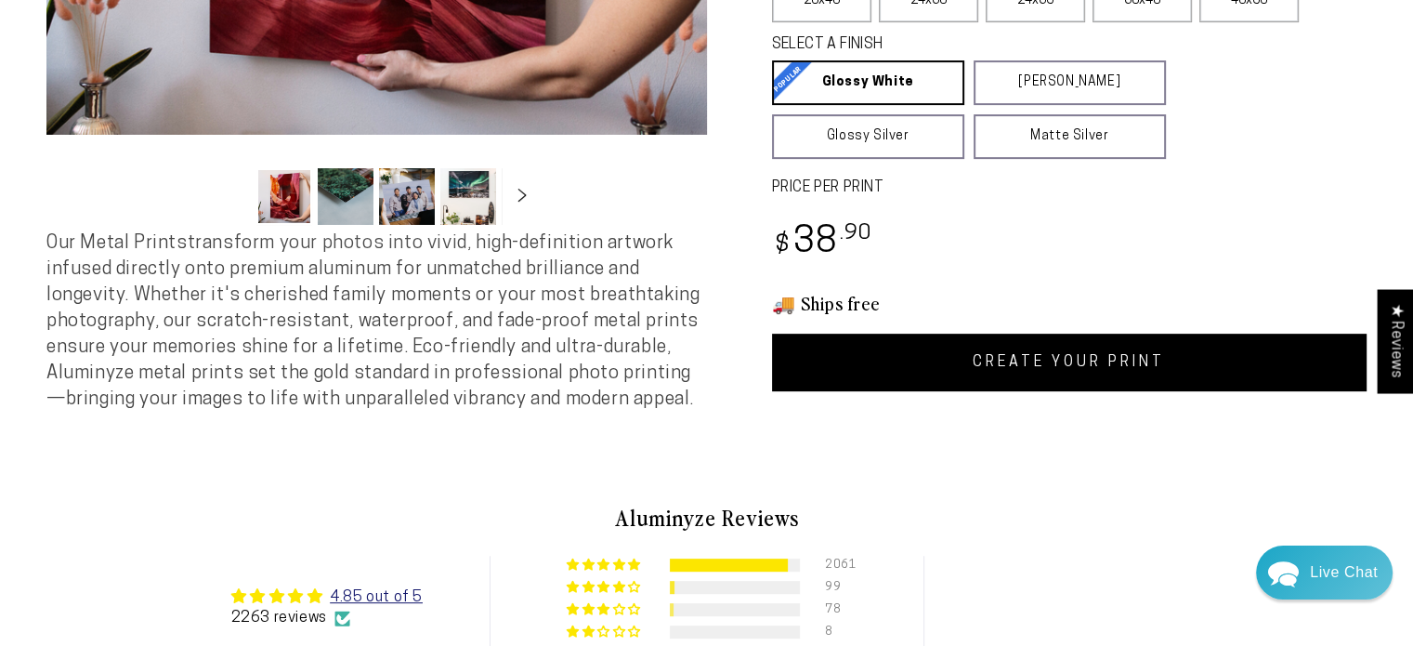
click at [1026, 374] on link "CREATE YOUR PRINT" at bounding box center [1070, 363] width 596 height 58
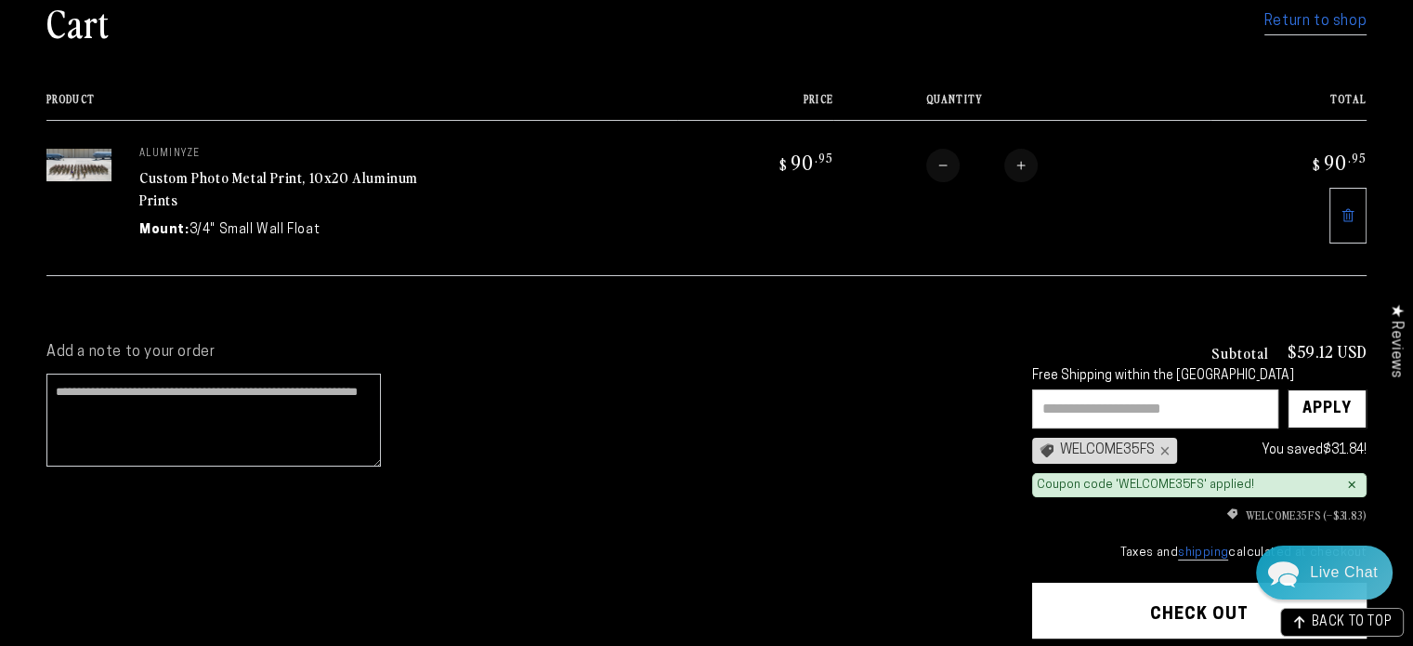
scroll to position [186, 0]
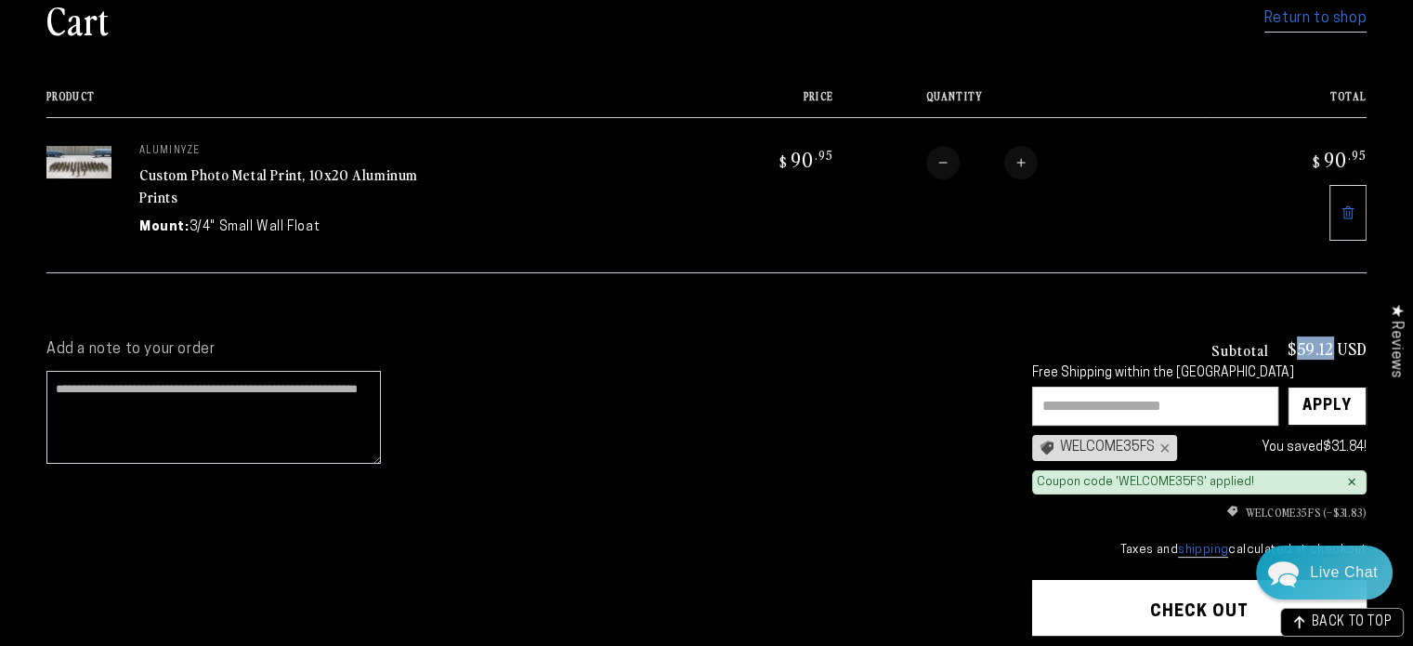
drag, startPoint x: 1300, startPoint y: 342, endPoint x: 1332, endPoint y: 341, distance: 31.6
click at [1332, 341] on p "$59.12 USD" at bounding box center [1327, 348] width 79 height 17
click at [965, 325] on div "Add a note to your order Subtotal $59.12 USD Free Shipping within the USA Apply…" at bounding box center [706, 545] width 1413 height 477
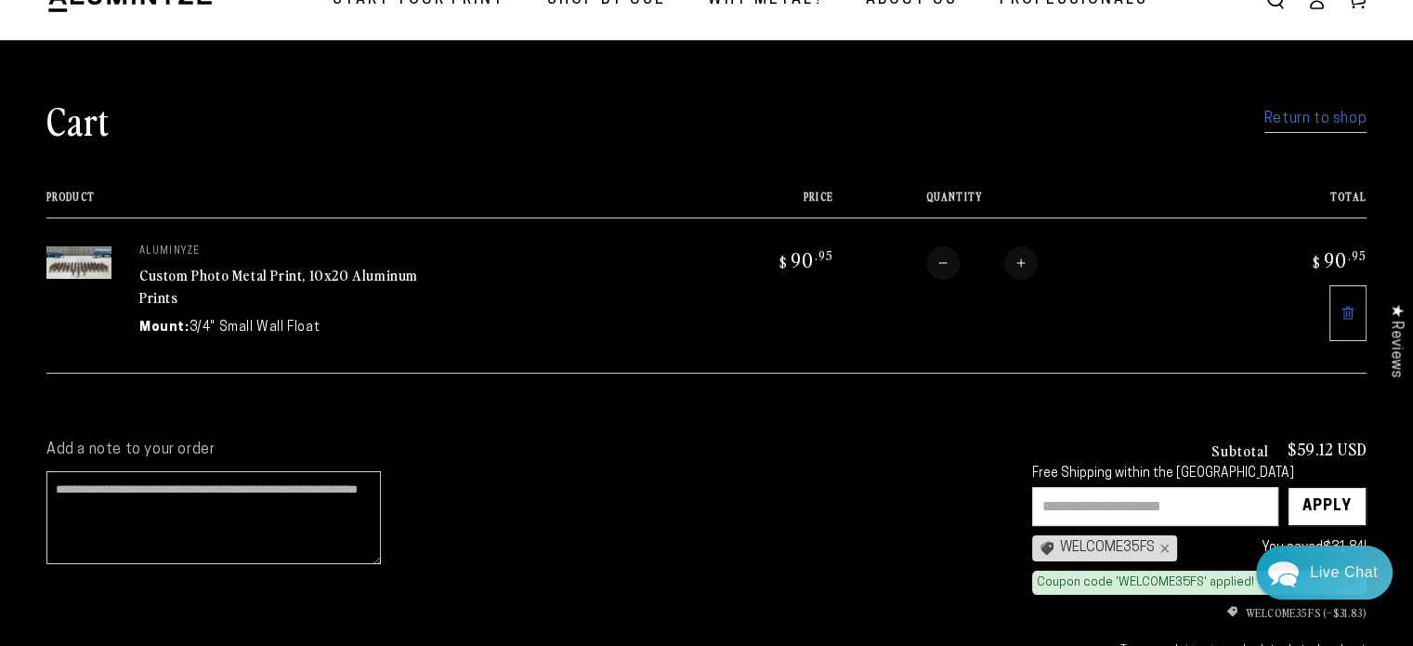
scroll to position [93, 0]
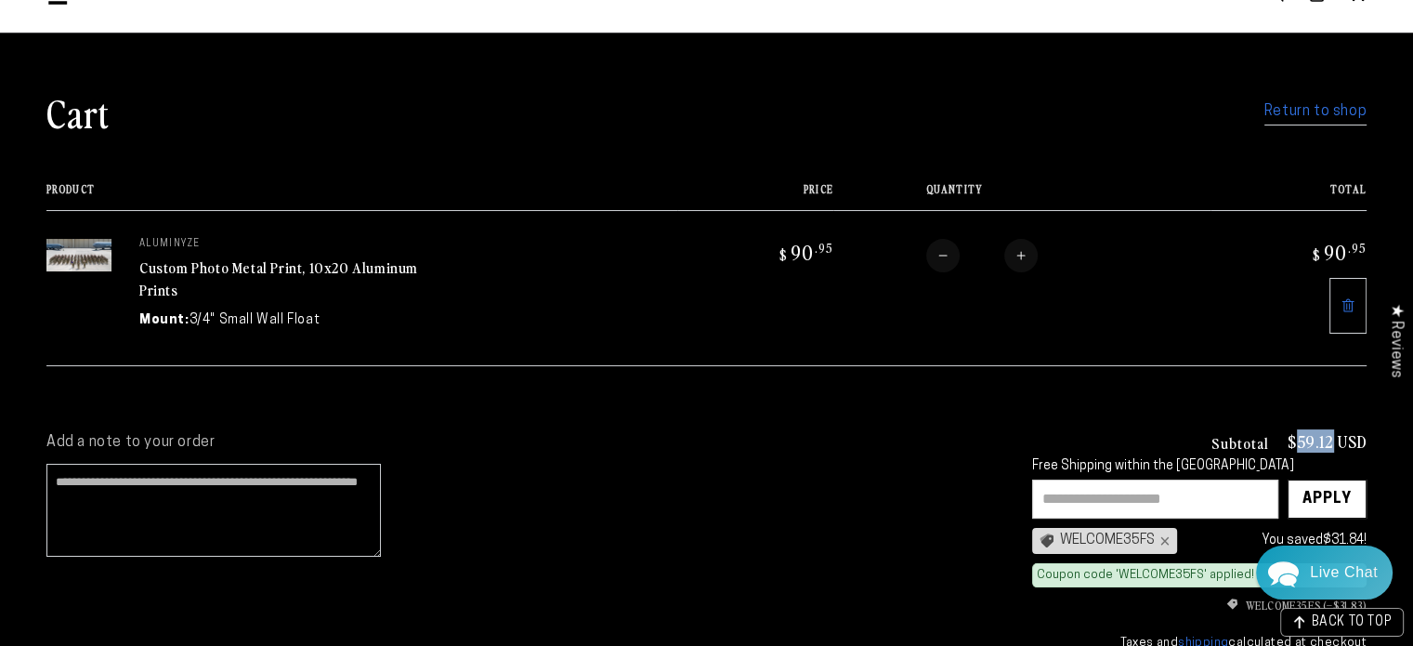
drag, startPoint x: 1298, startPoint y: 435, endPoint x: 1332, endPoint y: 437, distance: 33.5
click at [1332, 437] on p "$59.12 USD" at bounding box center [1327, 441] width 79 height 17
click at [794, 445] on label "Add a note to your order" at bounding box center [520, 443] width 949 height 20
click at [381, 464] on textarea "Add a note to your order" at bounding box center [213, 510] width 335 height 93
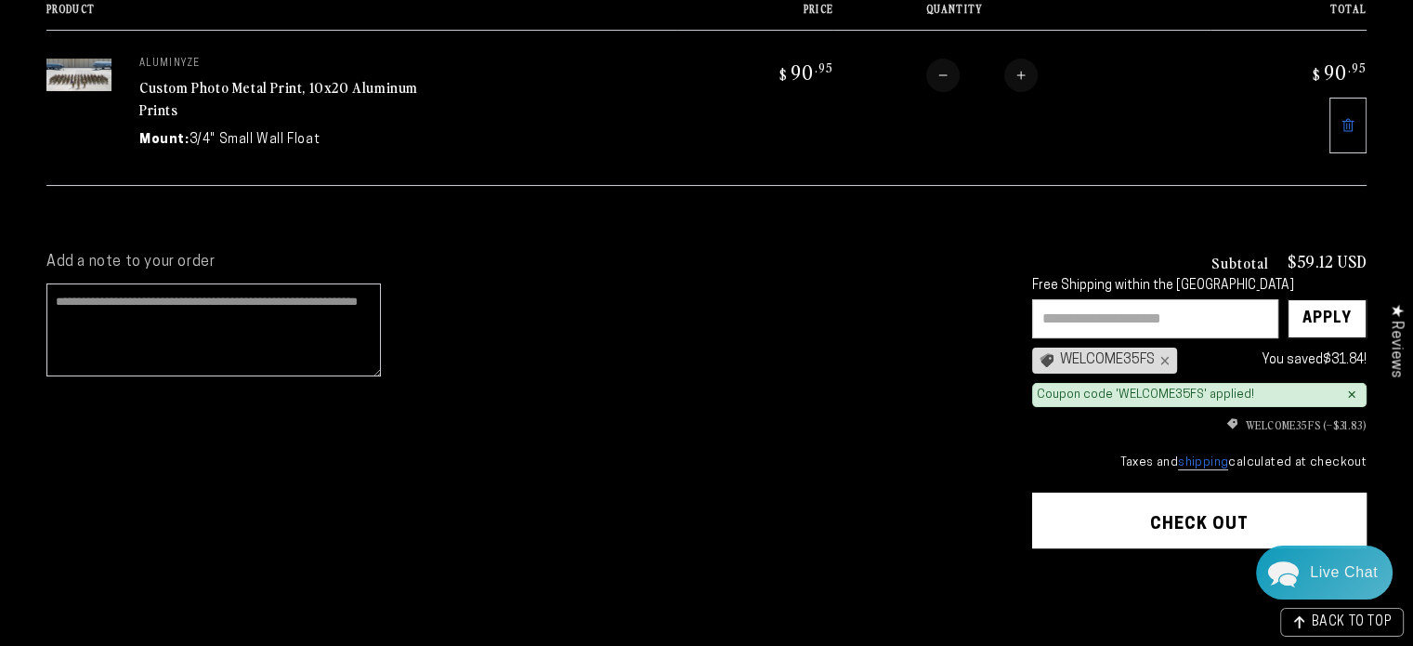
scroll to position [279, 0]
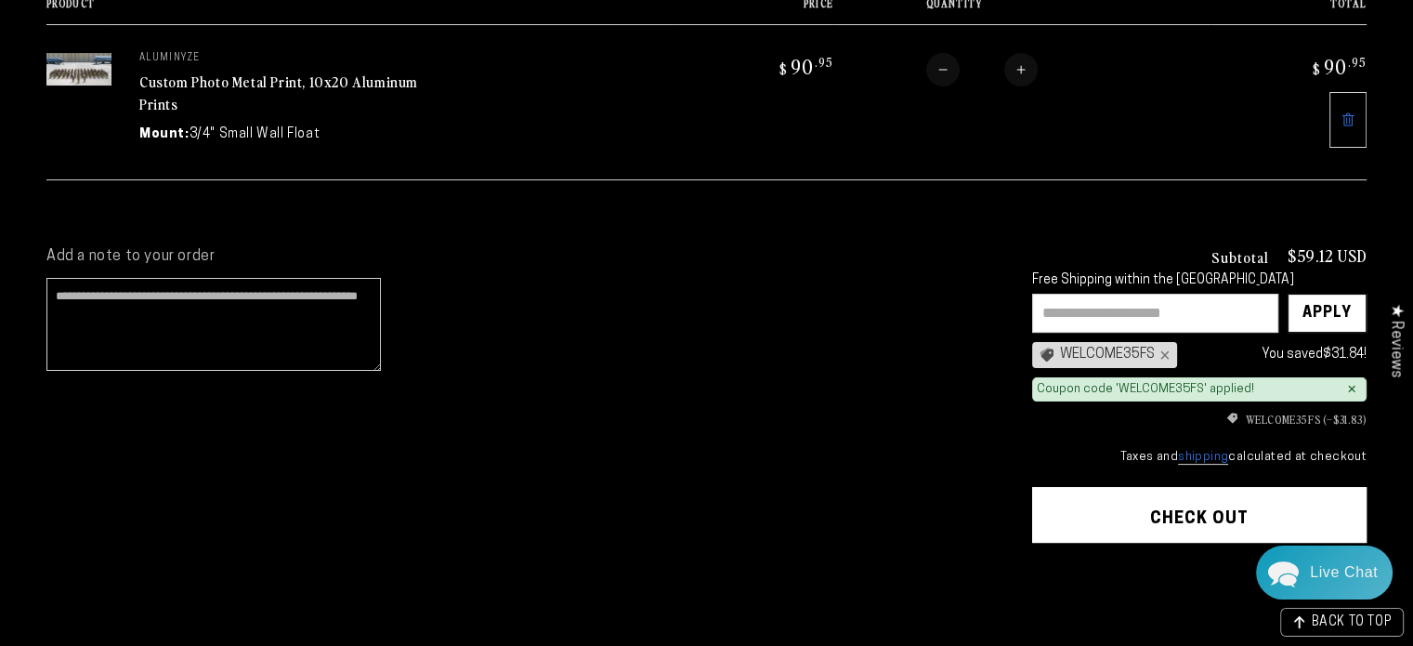
click at [1176, 504] on button "Check out" at bounding box center [1199, 515] width 335 height 56
